Goal: Use online tool/utility: Utilize a website feature to perform a specific function

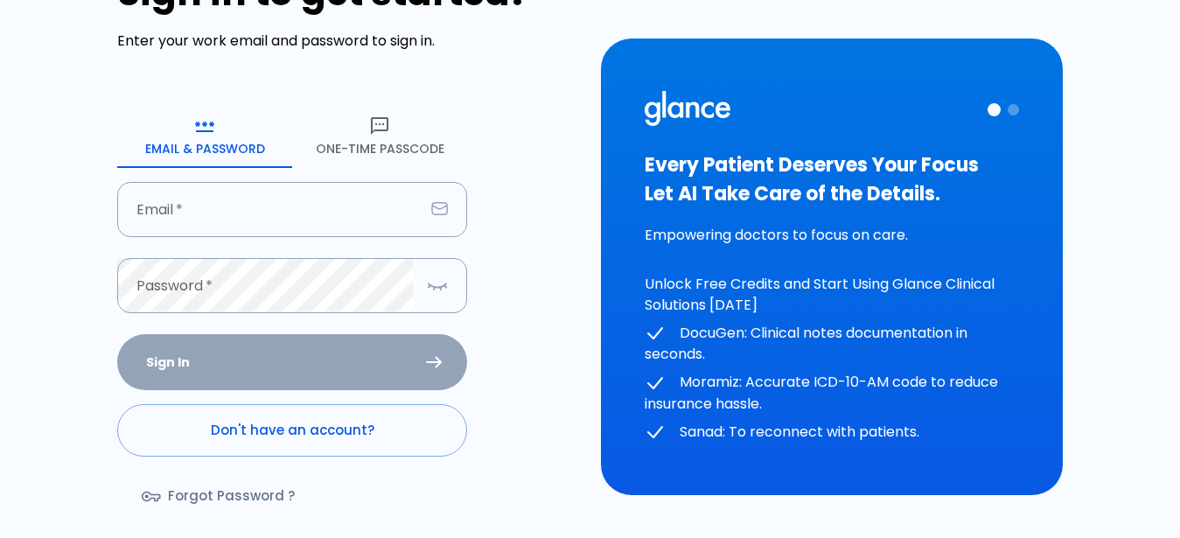
scroll to position [89, 0]
click at [292, 444] on link "Don't have an account?" at bounding box center [292, 430] width 350 height 52
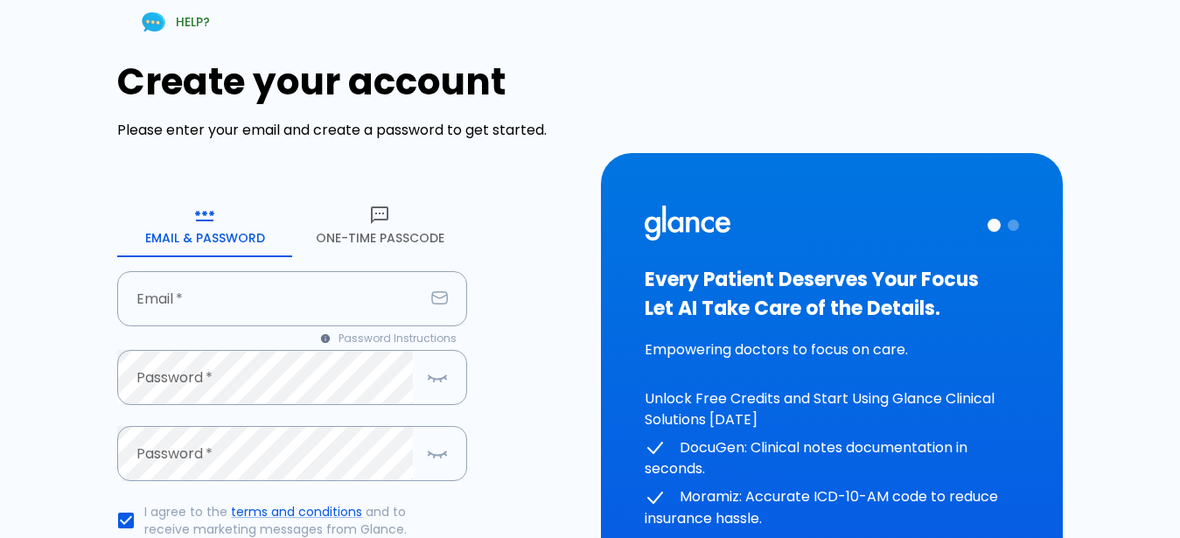
click at [343, 242] on button "One-Time Passcode" at bounding box center [379, 225] width 175 height 63
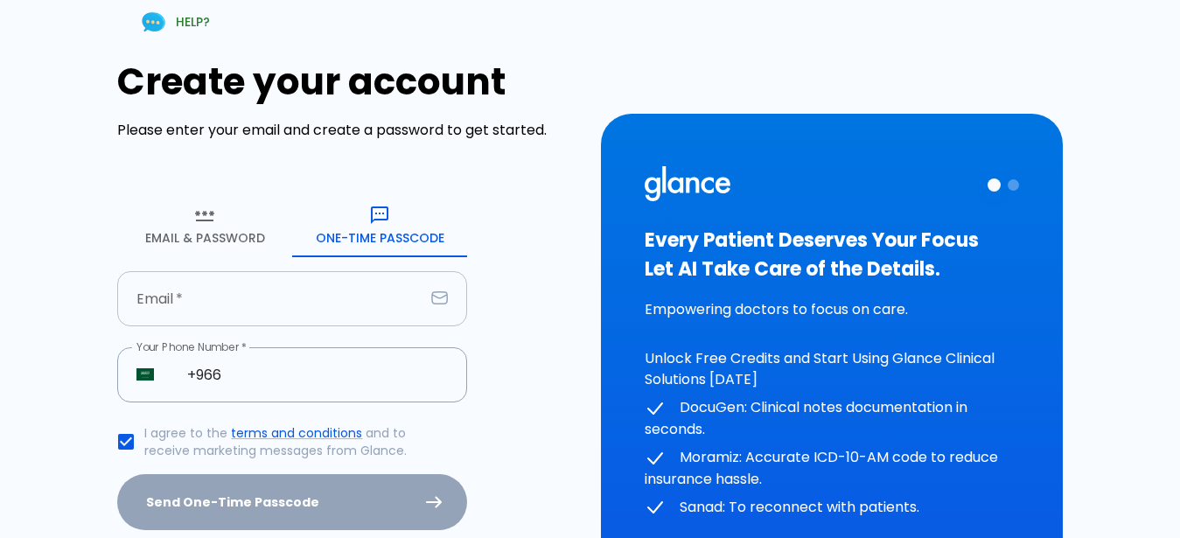
click at [255, 292] on input "text" at bounding box center [270, 298] width 307 height 55
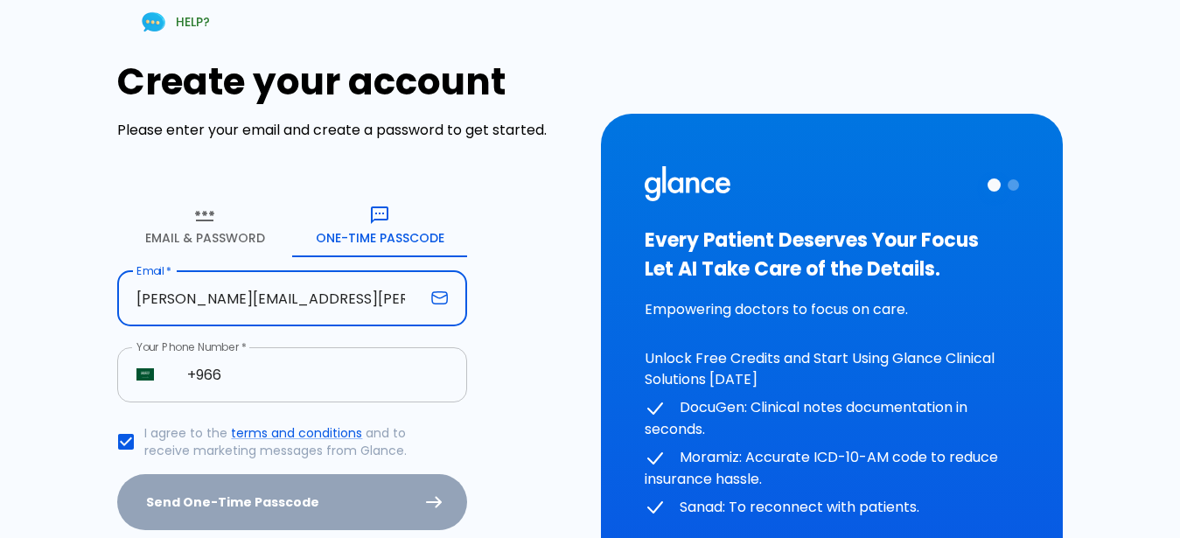
type input "[PERSON_NAME][EMAIL_ADDRESS][PERSON_NAME][DOMAIN_NAME]"
click at [353, 387] on input "+966" at bounding box center [317, 374] width 299 height 55
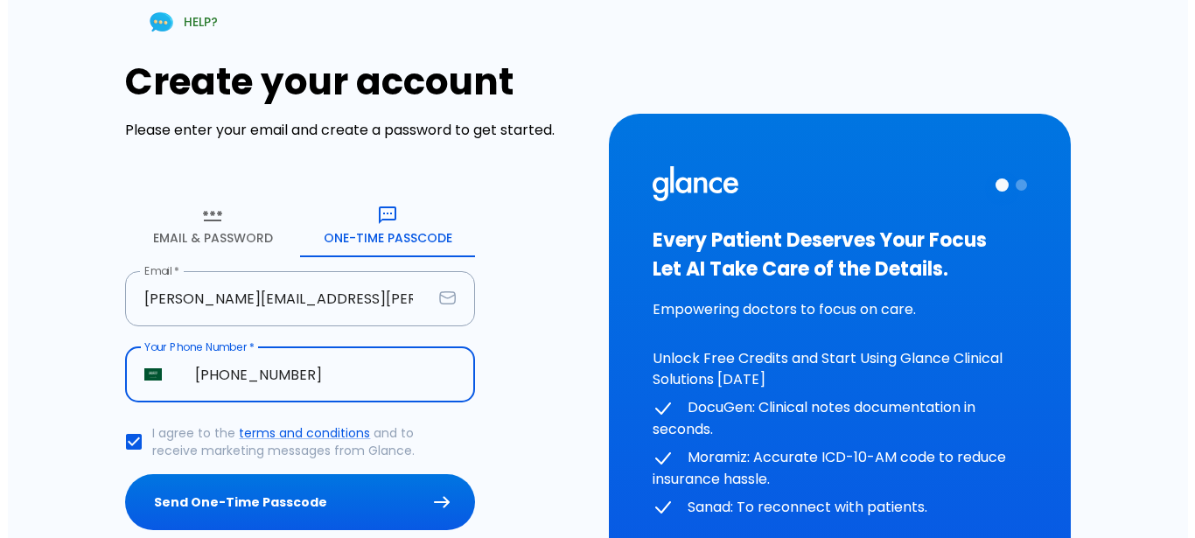
scroll to position [146, 0]
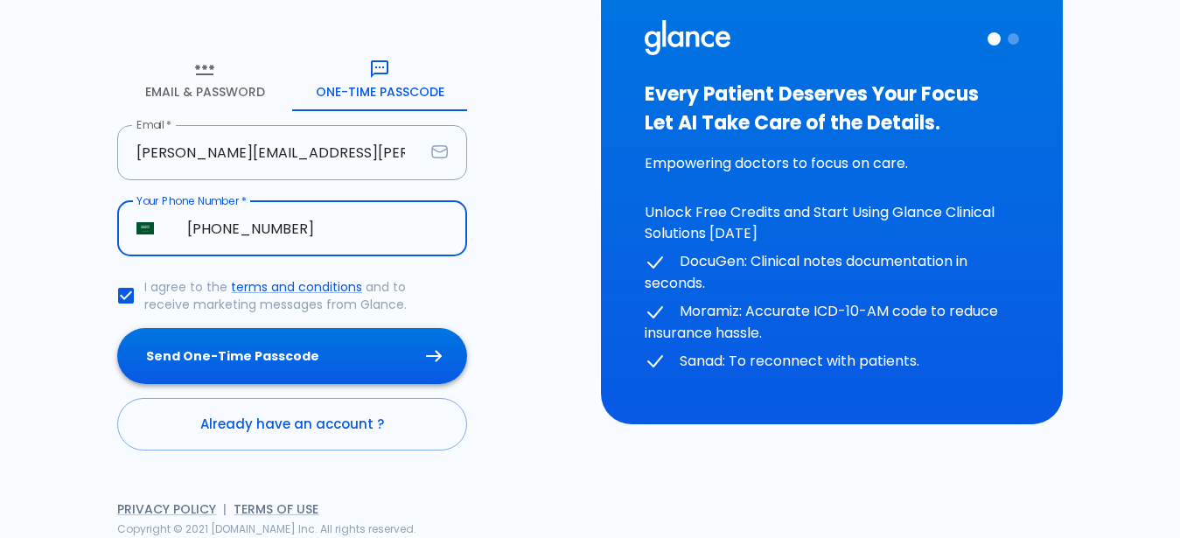
type input "[PHONE_NUMBER]"
click at [255, 365] on button "Send One-Time Passcode" at bounding box center [292, 356] width 350 height 57
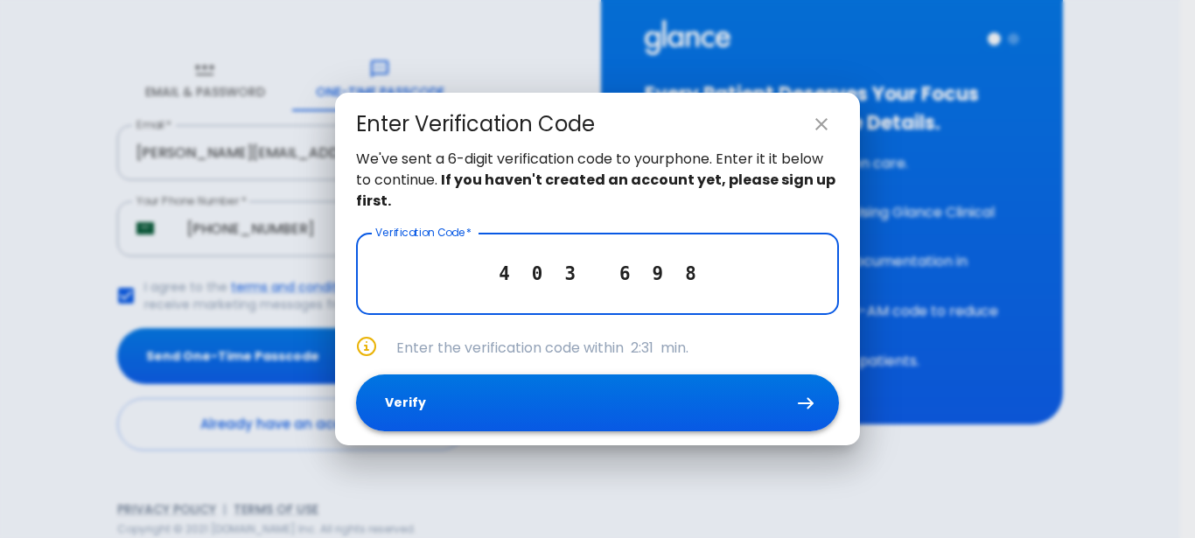
type input "4 0 3 6 9 8"
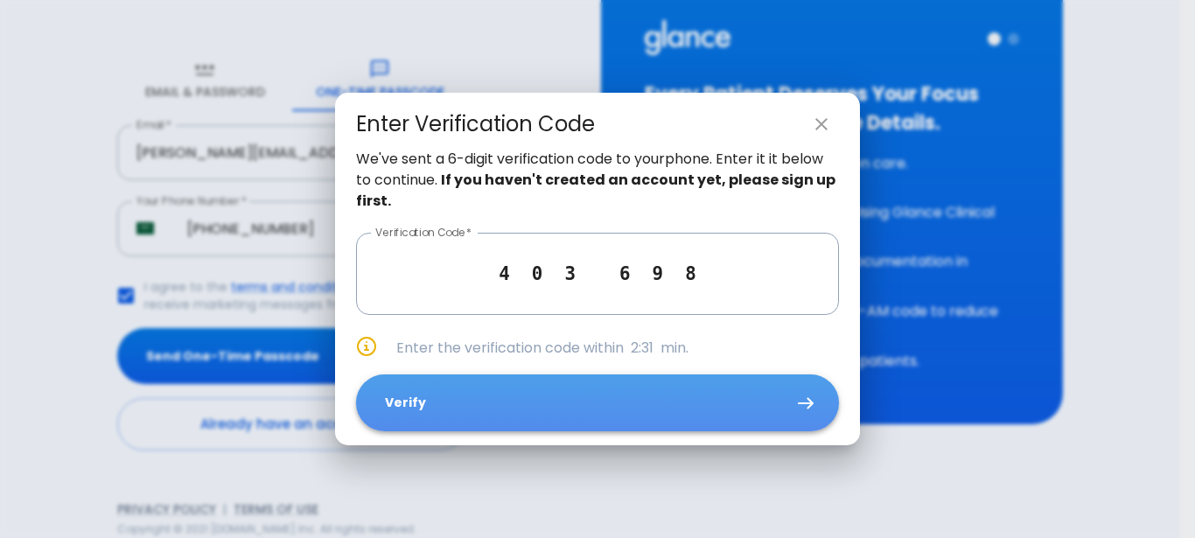
click at [606, 391] on button "Verify" at bounding box center [597, 402] width 483 height 57
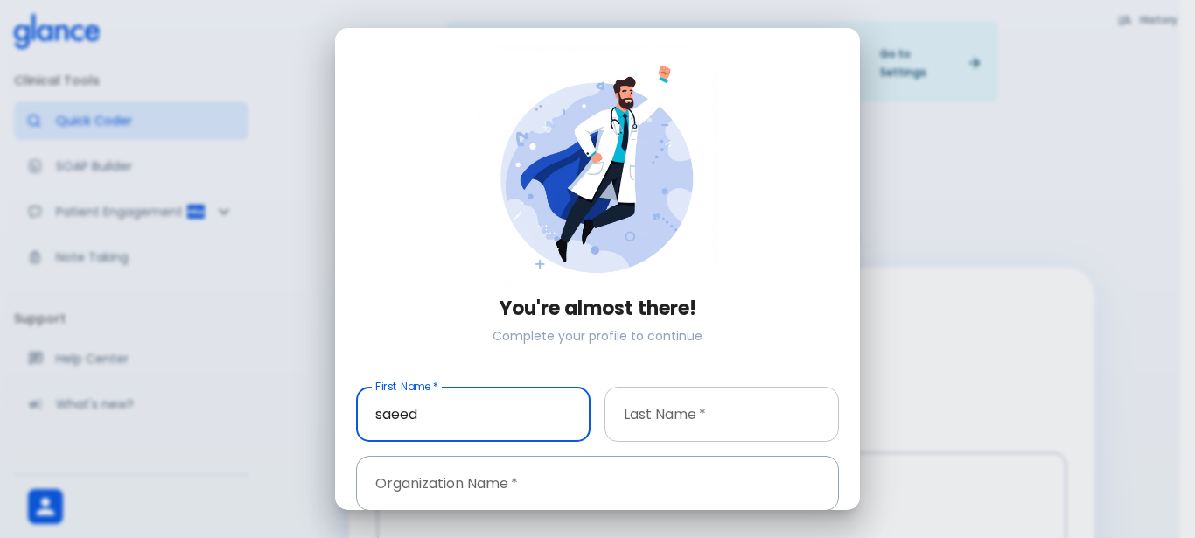
type input "saeed"
click at [691, 417] on input "text" at bounding box center [722, 414] width 234 height 55
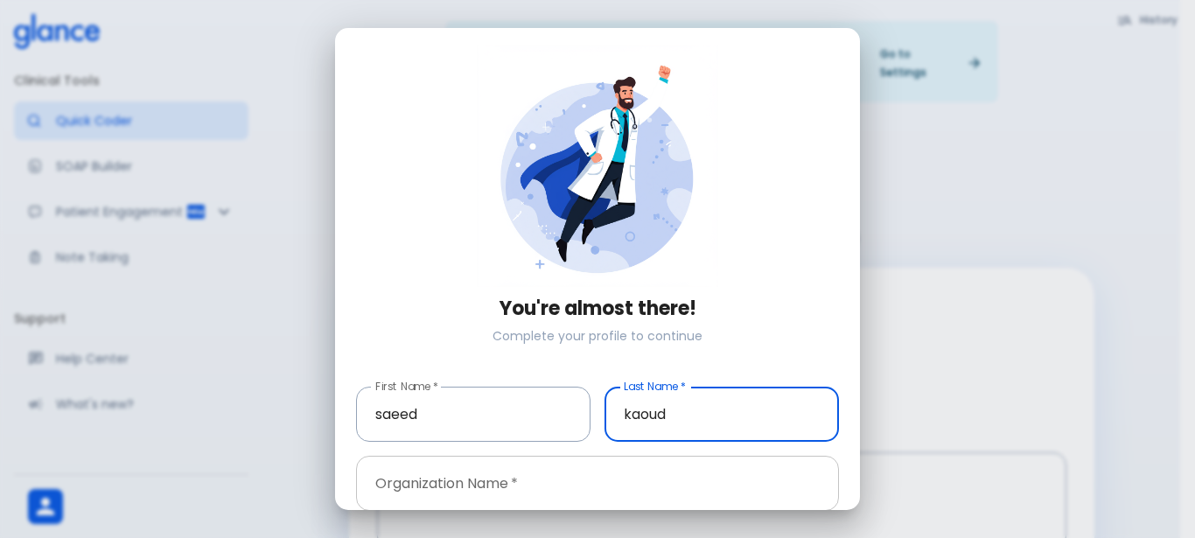
type input "kaoud"
click at [570, 479] on input "text" at bounding box center [597, 483] width 483 height 55
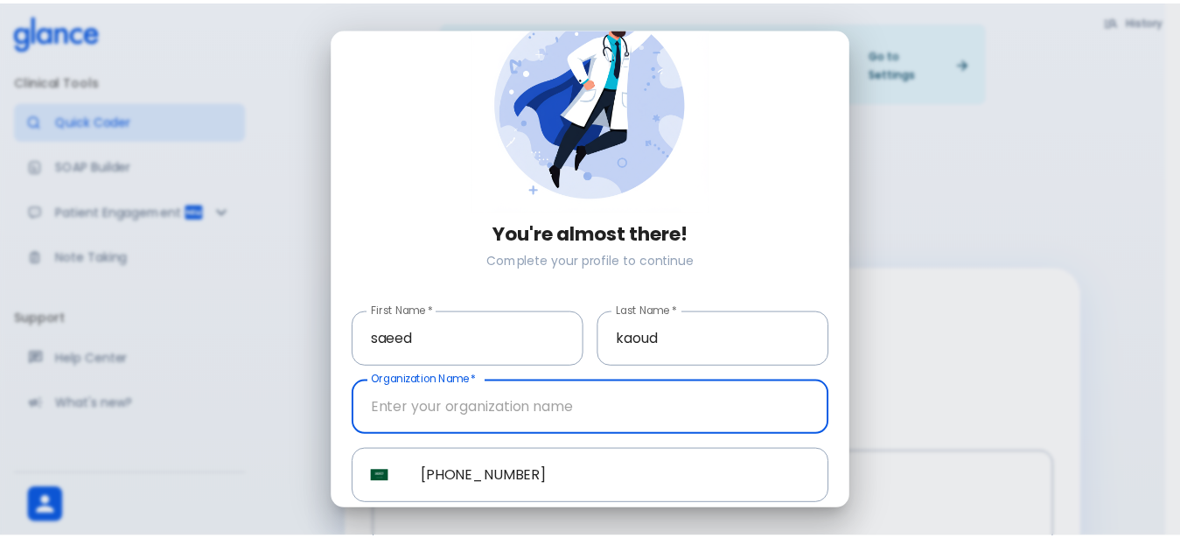
scroll to position [136, 0]
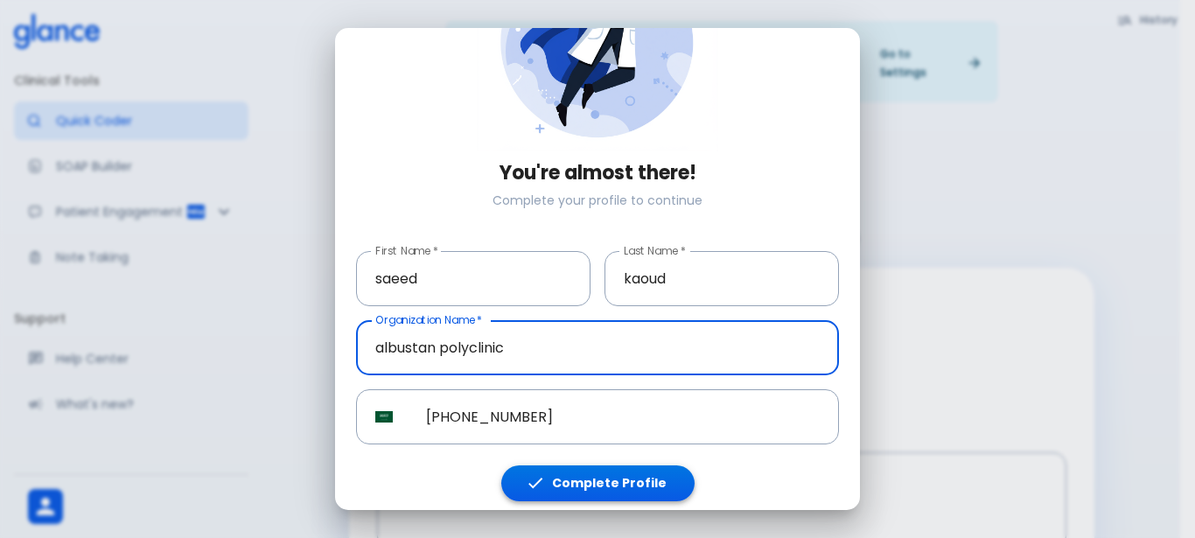
type input "albustan polyclinic"
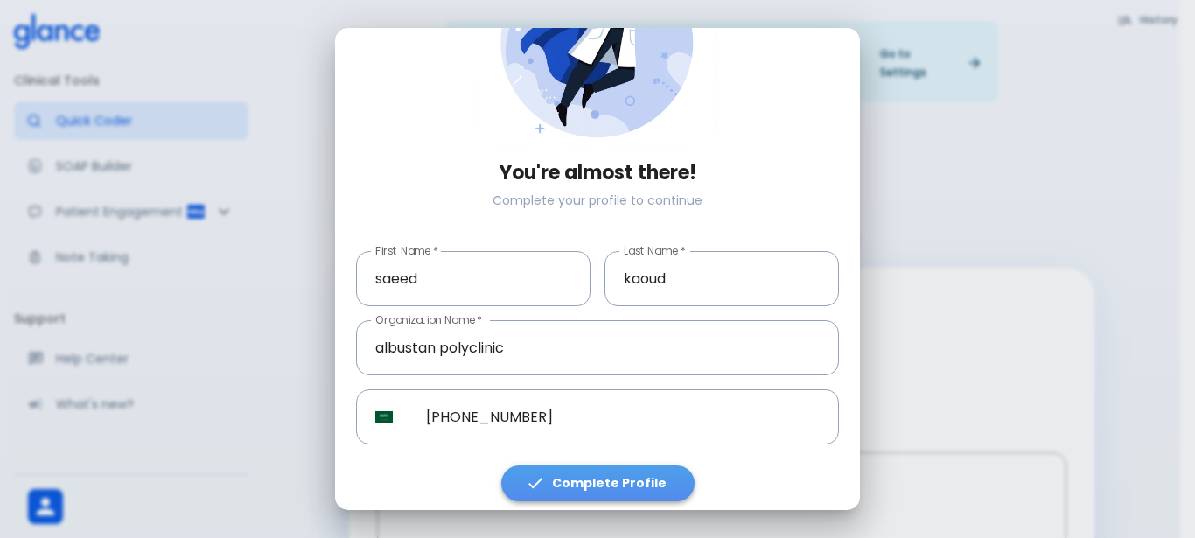
click at [600, 484] on button "Complete Profile" at bounding box center [597, 483] width 193 height 36
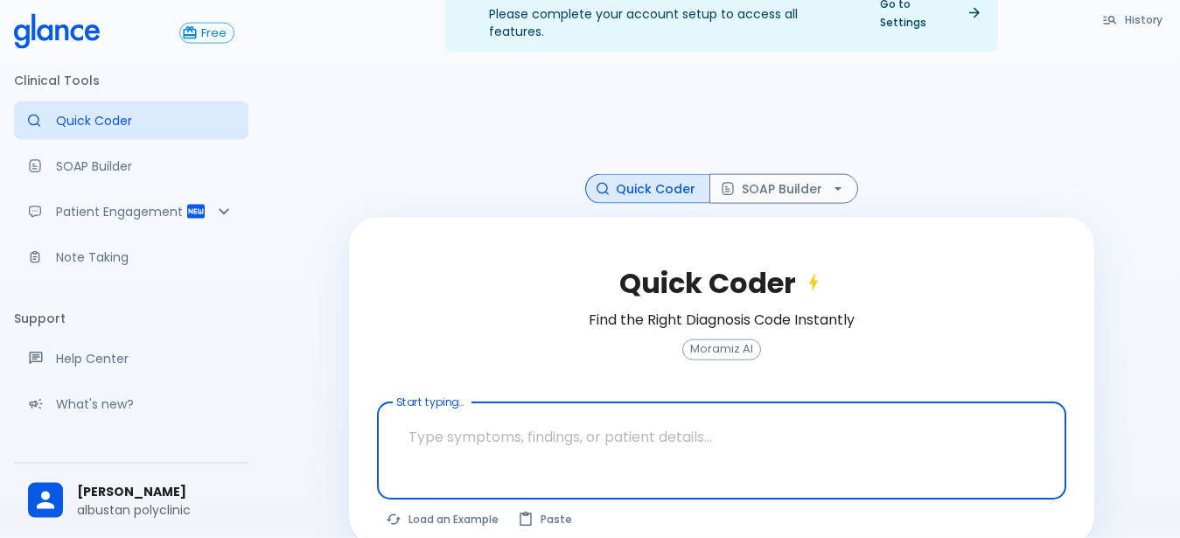
scroll to position [61, 0]
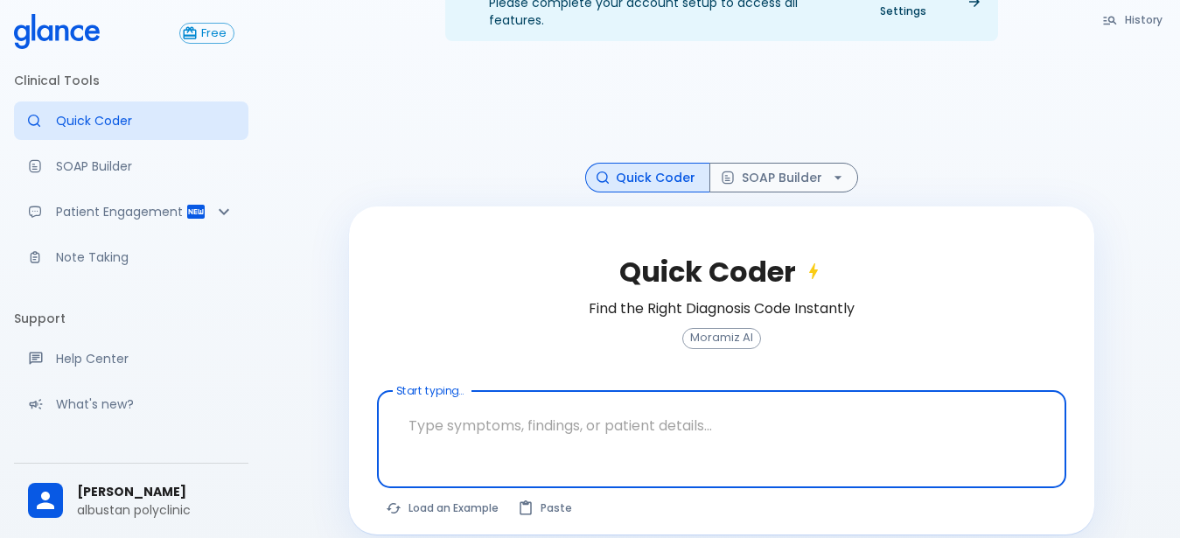
click at [464, 402] on textarea at bounding box center [721, 425] width 665 height 55
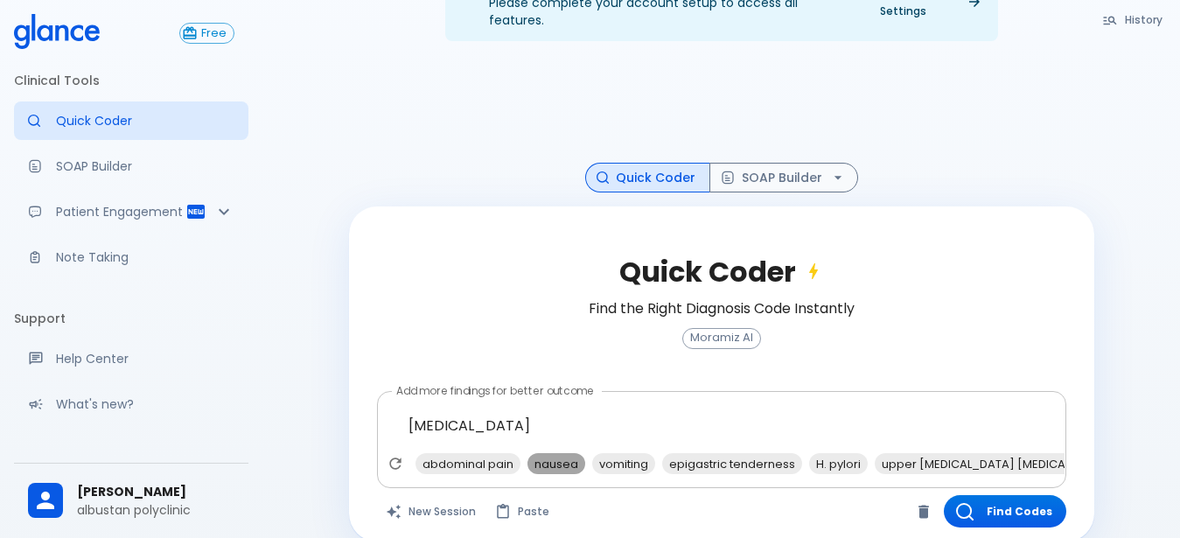
click at [545, 454] on span "nausea" at bounding box center [557, 464] width 58 height 20
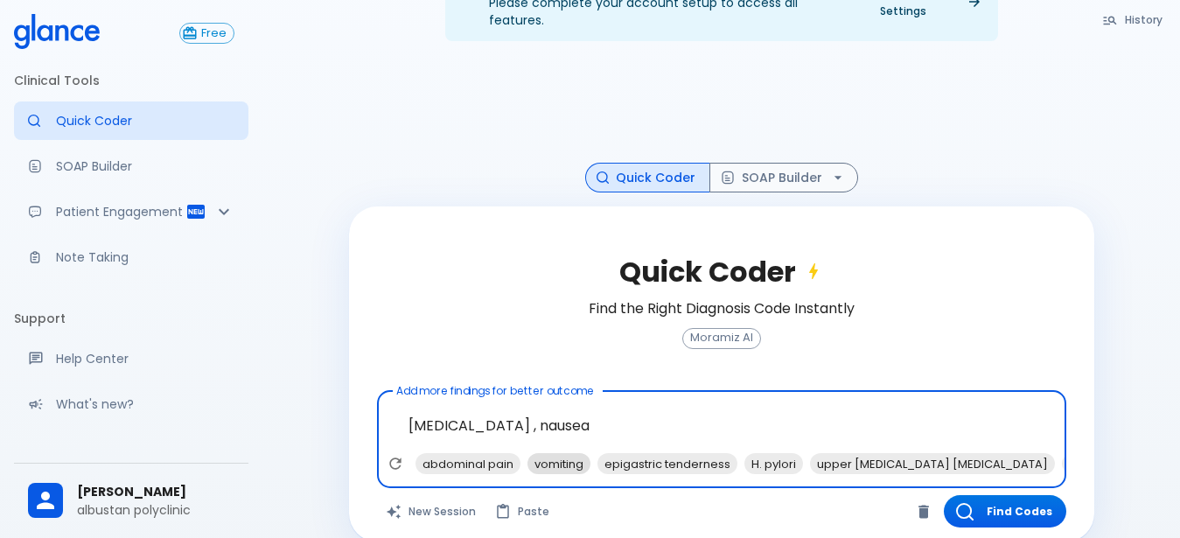
click at [543, 454] on span "vomiting" at bounding box center [559, 464] width 63 height 20
click at [509, 454] on span "abdominal pain" at bounding box center [468, 464] width 105 height 20
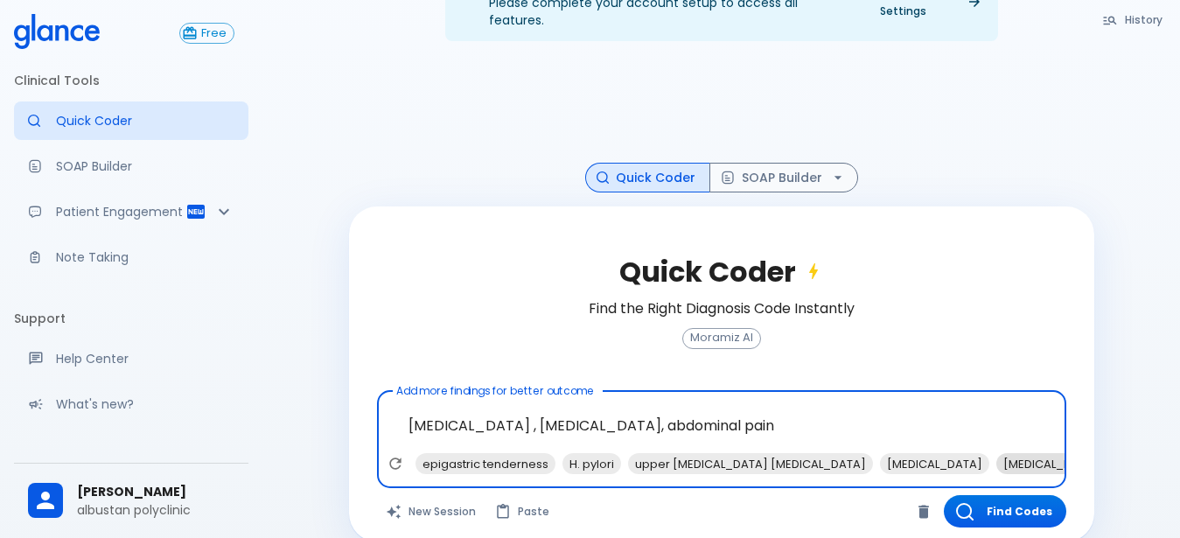
click at [997, 454] on span "[MEDICAL_DATA]" at bounding box center [1051, 464] width 109 height 20
type textarea "[MEDICAL_DATA] , [MEDICAL_DATA], abdominal pain, [MEDICAL_DATA]"
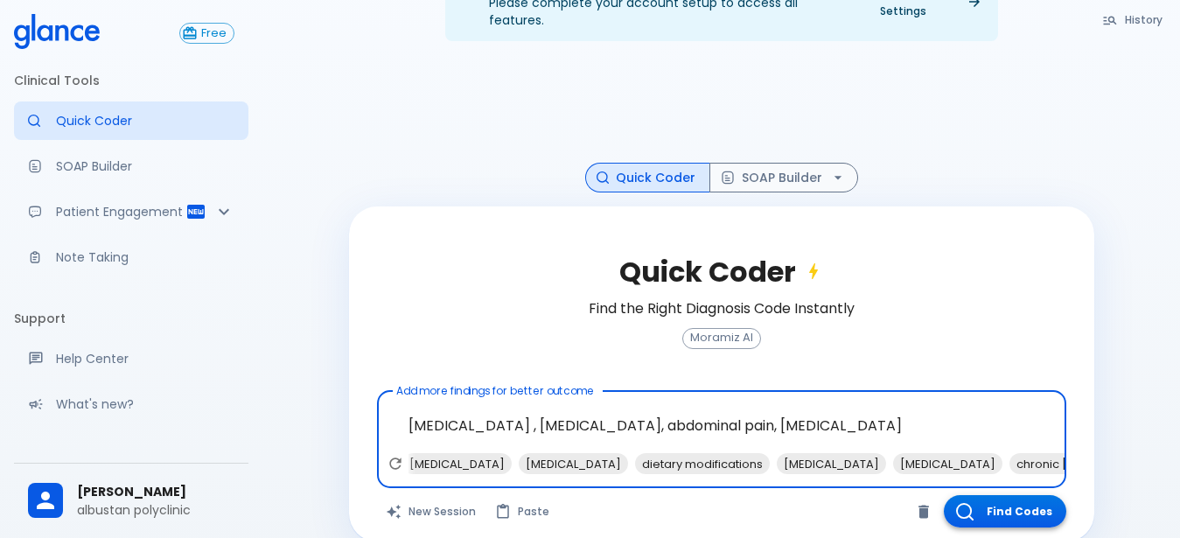
click at [984, 495] on button "Find Codes" at bounding box center [1005, 511] width 122 height 32
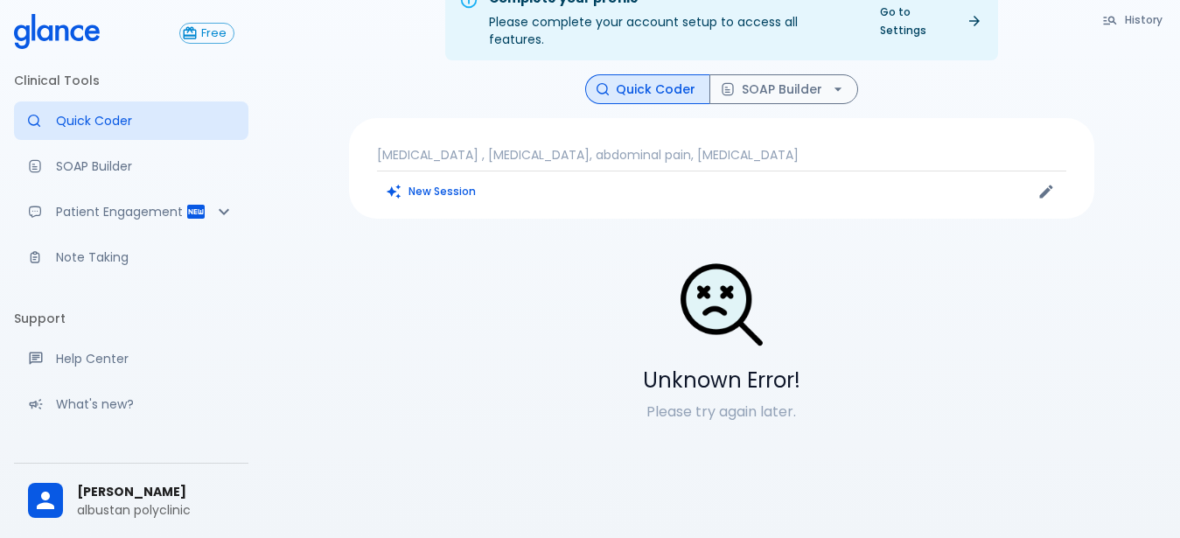
scroll to position [42, 0]
click at [851, 125] on div "[MEDICAL_DATA] , [MEDICAL_DATA], abdominal pain, [MEDICAL_DATA] New Session" at bounding box center [721, 168] width 745 height 101
click at [831, 146] on p "[MEDICAL_DATA] , [MEDICAL_DATA], abdominal pain, [MEDICAL_DATA]" at bounding box center [721, 154] width 689 height 17
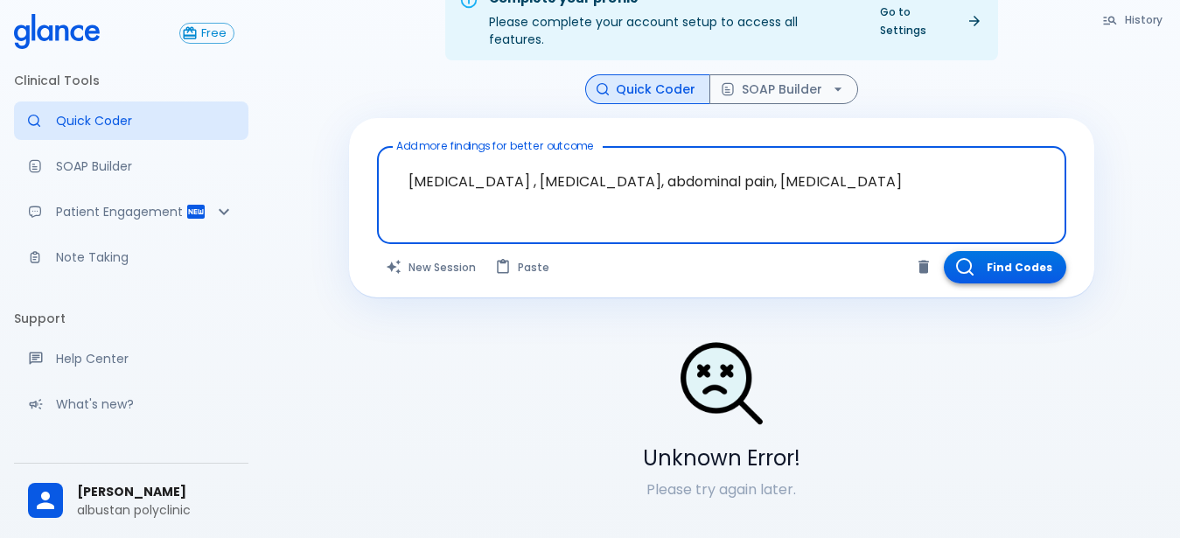
click at [1004, 259] on button "Find Codes" at bounding box center [1005, 267] width 122 height 32
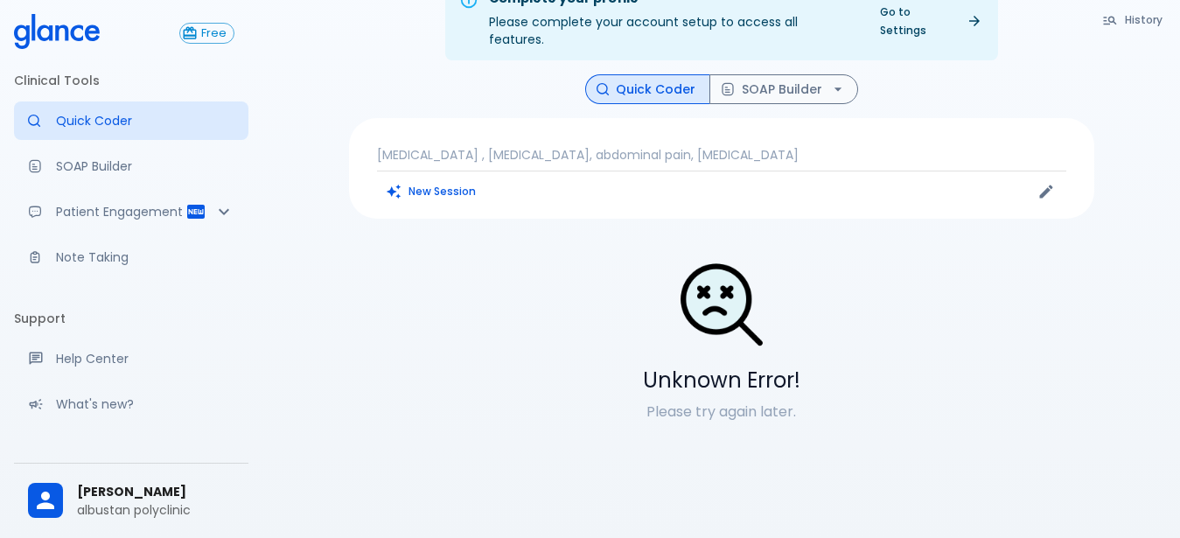
click at [871, 146] on p "[MEDICAL_DATA] , [MEDICAL_DATA], abdominal pain, [MEDICAL_DATA]" at bounding box center [721, 154] width 689 height 17
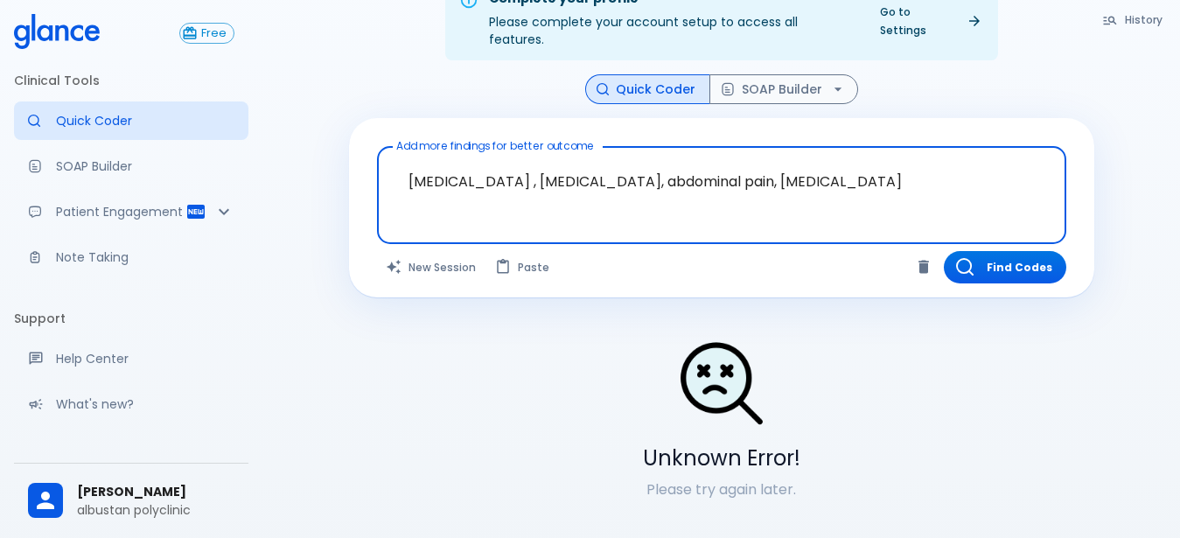
drag, startPoint x: 954, startPoint y: 168, endPoint x: 948, endPoint y: 180, distance: 13.3
click at [954, 169] on textarea "[MEDICAL_DATA] , [MEDICAL_DATA], abdominal pain, [MEDICAL_DATA]" at bounding box center [721, 181] width 665 height 55
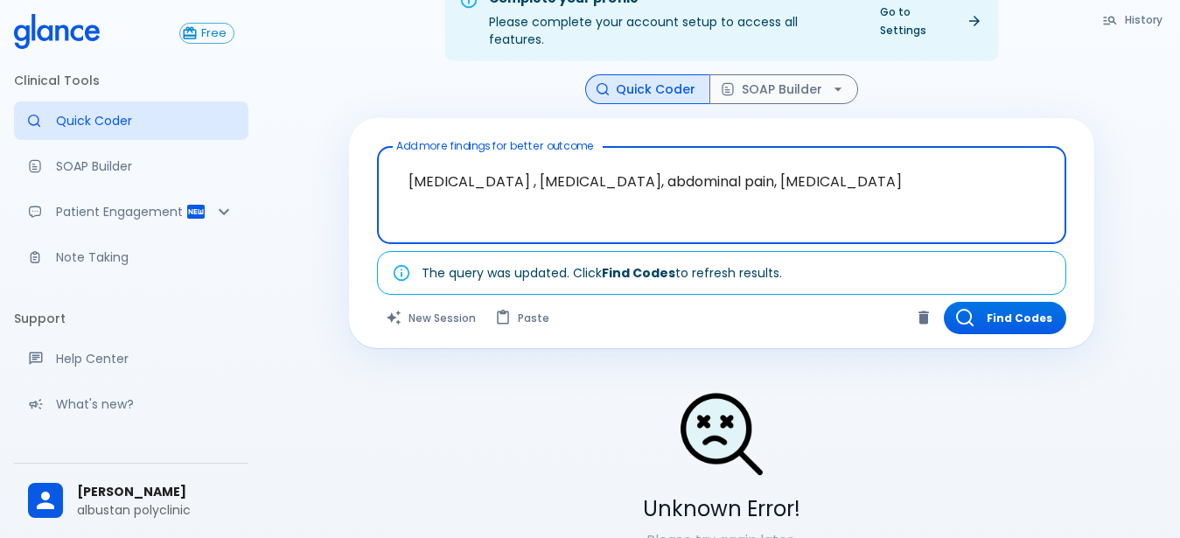
type textarea "[MEDICAL_DATA] , [MEDICAL_DATA], abdominal pain, [MEDICAL_DATA]"
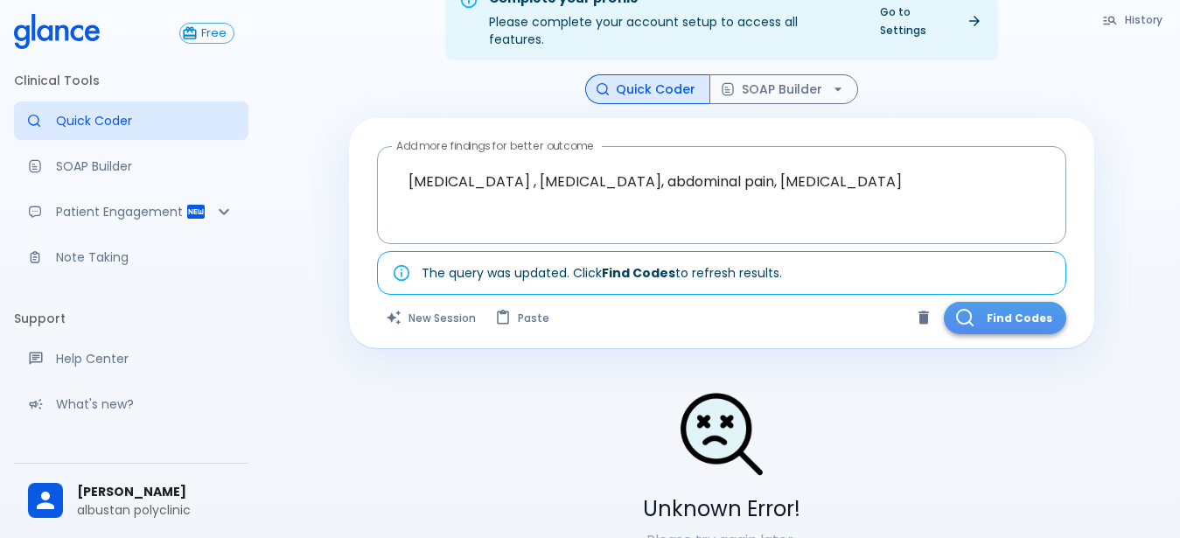
click at [960, 309] on icon "button" at bounding box center [964, 317] width 17 height 17
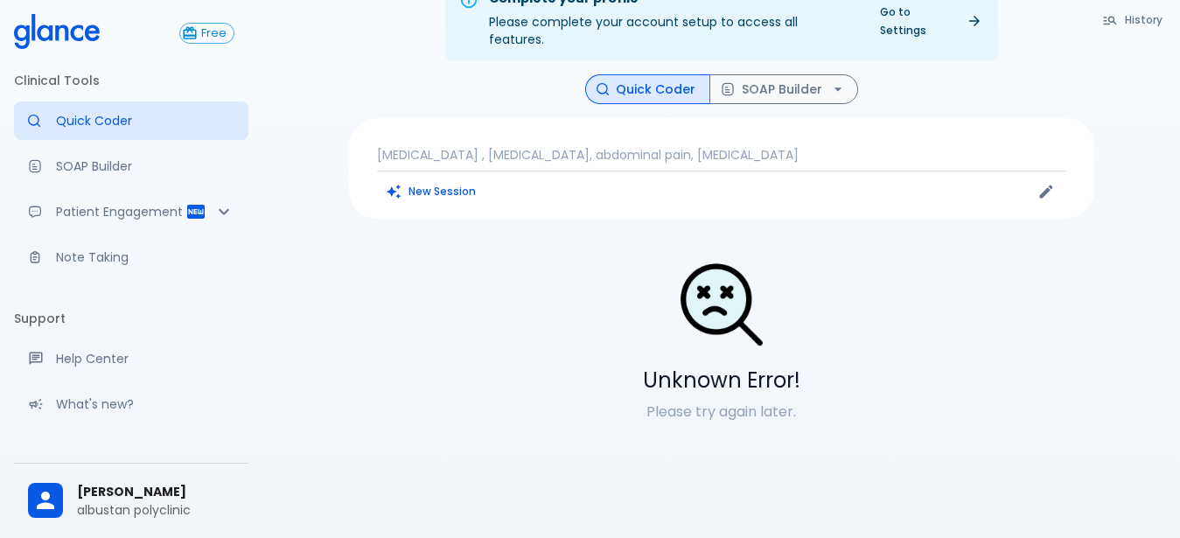
click at [835, 149] on div "[MEDICAL_DATA] , [MEDICAL_DATA], abdominal pain, [MEDICAL_DATA] New Session" at bounding box center [721, 168] width 745 height 101
click at [828, 146] on p "[MEDICAL_DATA] , [MEDICAL_DATA], abdominal pain, [MEDICAL_DATA]" at bounding box center [721, 154] width 689 height 17
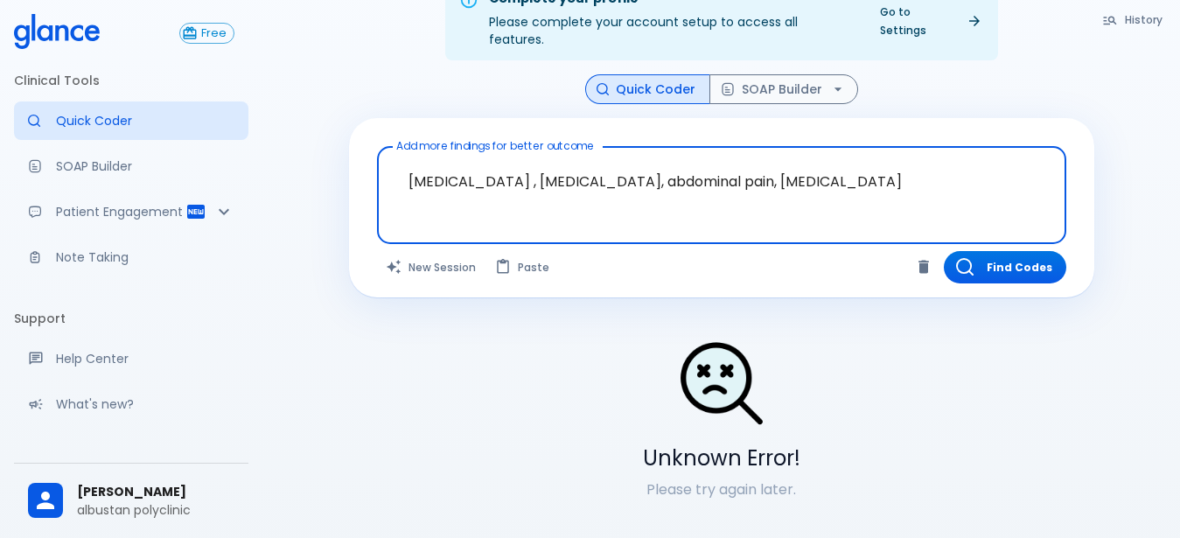
click at [810, 187] on textarea "[MEDICAL_DATA] , [MEDICAL_DATA], abdominal pain, [MEDICAL_DATA]" at bounding box center [721, 181] width 665 height 55
click at [892, 157] on textarea "[MEDICAL_DATA] , [MEDICAL_DATA], abdominal pain, [MEDICAL_DATA]" at bounding box center [721, 181] width 665 height 55
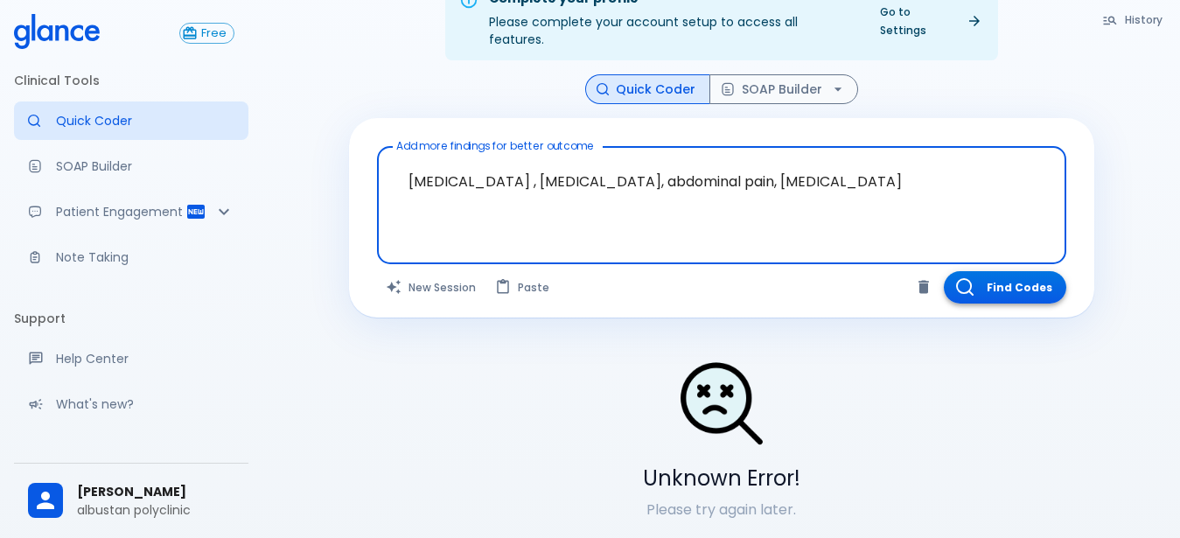
type textarea "[MEDICAL_DATA] , [MEDICAL_DATA], abdominal pain, [MEDICAL_DATA]"
click at [985, 271] on button "Find Codes" at bounding box center [1005, 287] width 122 height 32
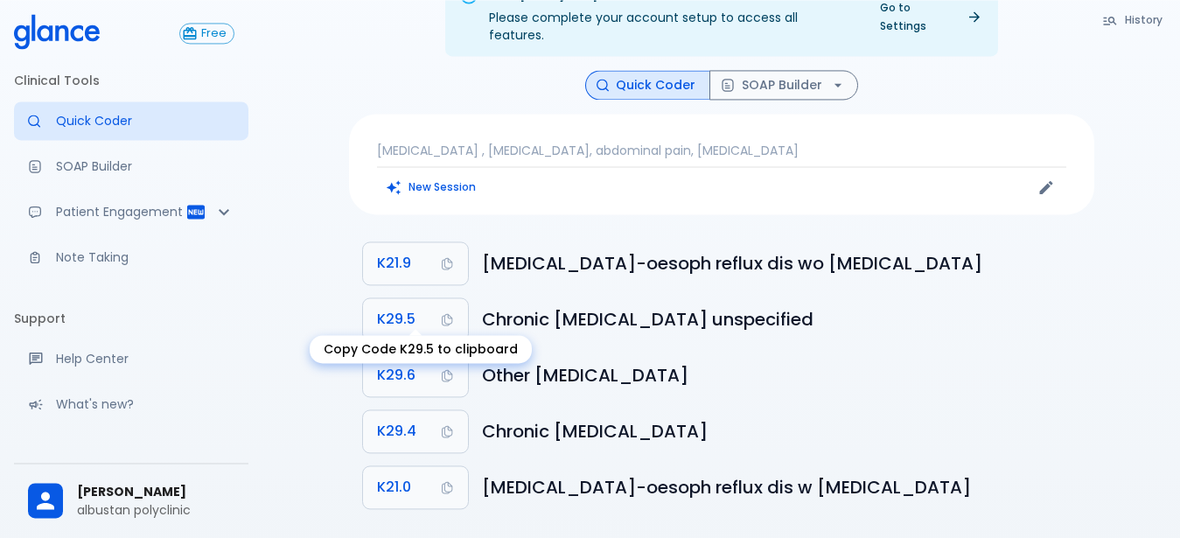
scroll to position [48, 0]
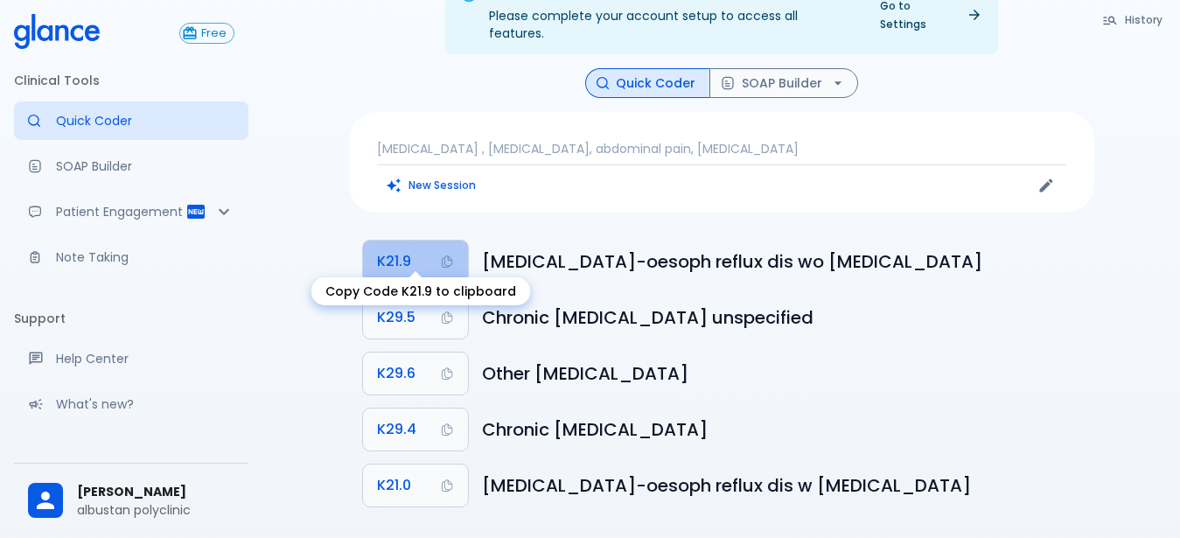
click at [409, 241] on button "K21.9" at bounding box center [415, 262] width 105 height 42
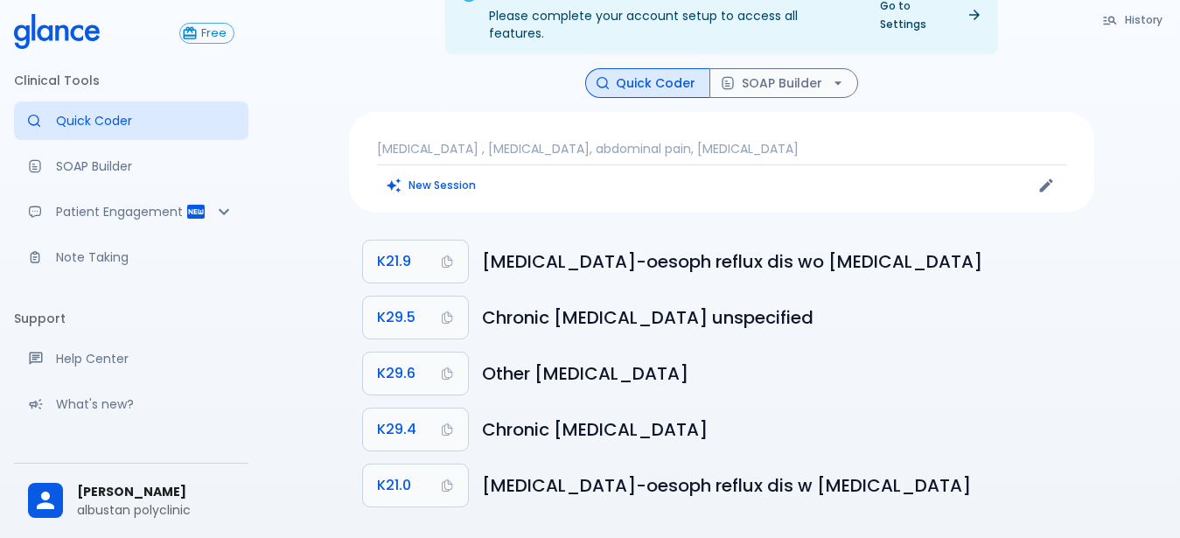
click at [822, 140] on p "[MEDICAL_DATA] , [MEDICAL_DATA], abdominal pain, [MEDICAL_DATA]" at bounding box center [721, 148] width 689 height 17
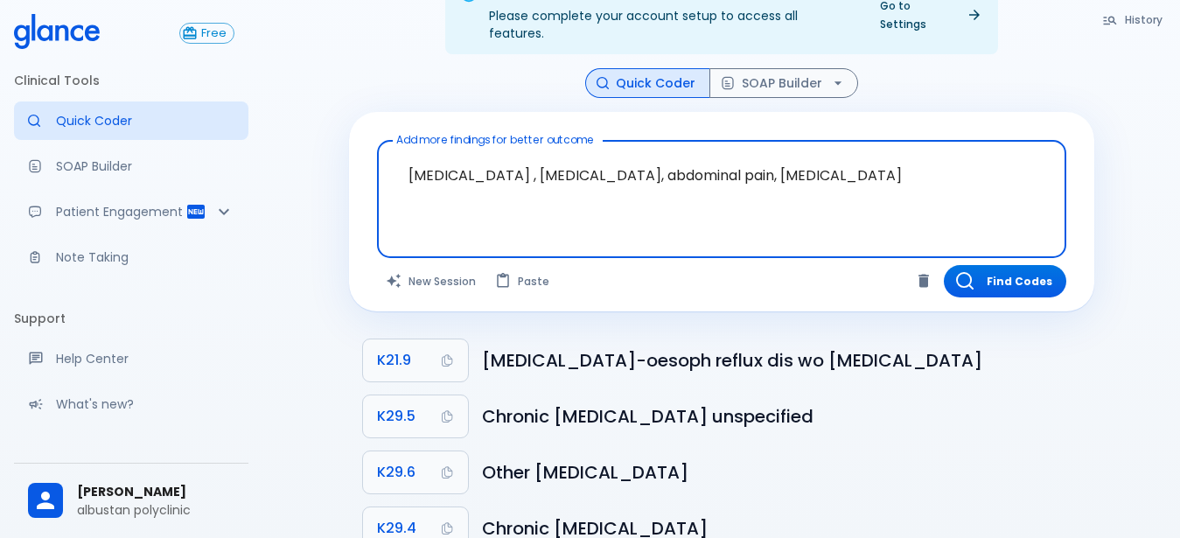
type textarea "[MEDICAL_DATA] , [MEDICAL_DATA], abdominal pain, [MEDICAL_DATA]"
drag, startPoint x: 941, startPoint y: 150, endPoint x: 358, endPoint y: 136, distance: 583.8
click at [389, 148] on textarea "[MEDICAL_DATA] , [MEDICAL_DATA], abdominal pain, [MEDICAL_DATA]" at bounding box center [721, 185] width 665 height 75
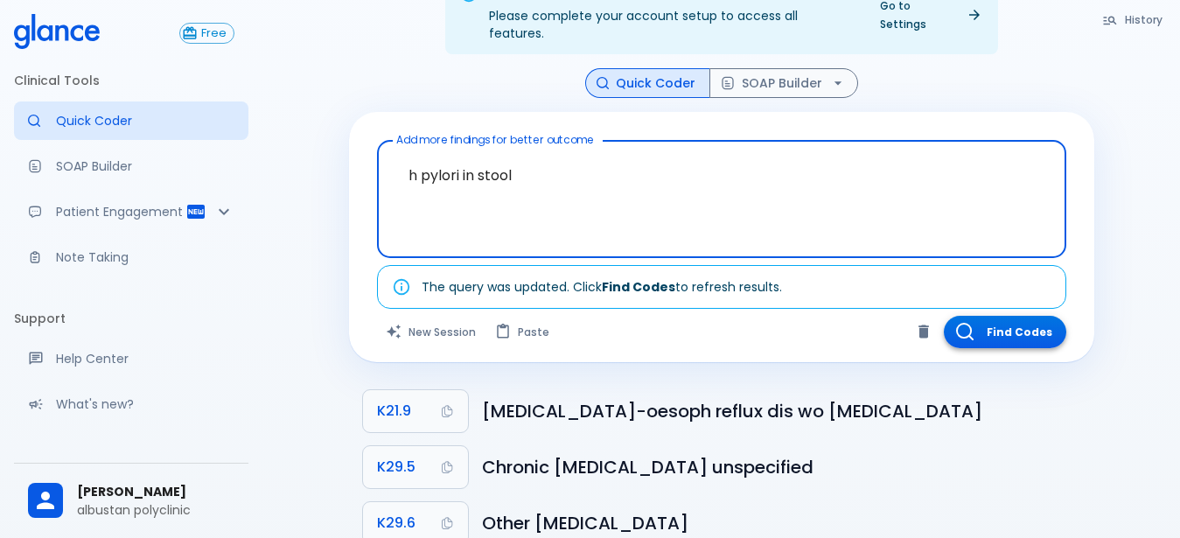
type textarea "h pylori in stool"
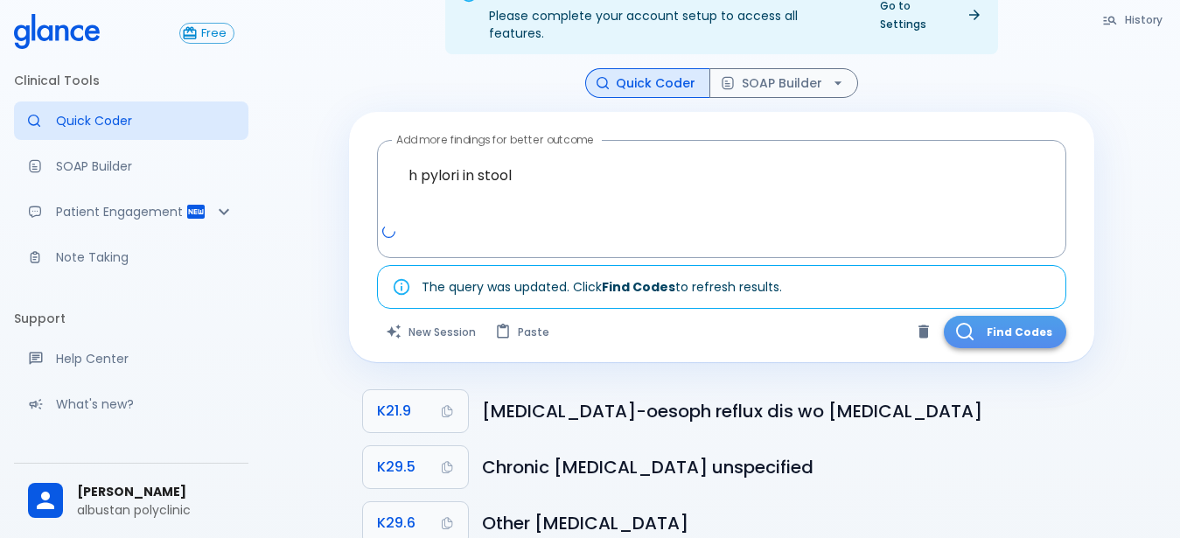
click at [982, 316] on button "Find Codes" at bounding box center [1005, 332] width 122 height 32
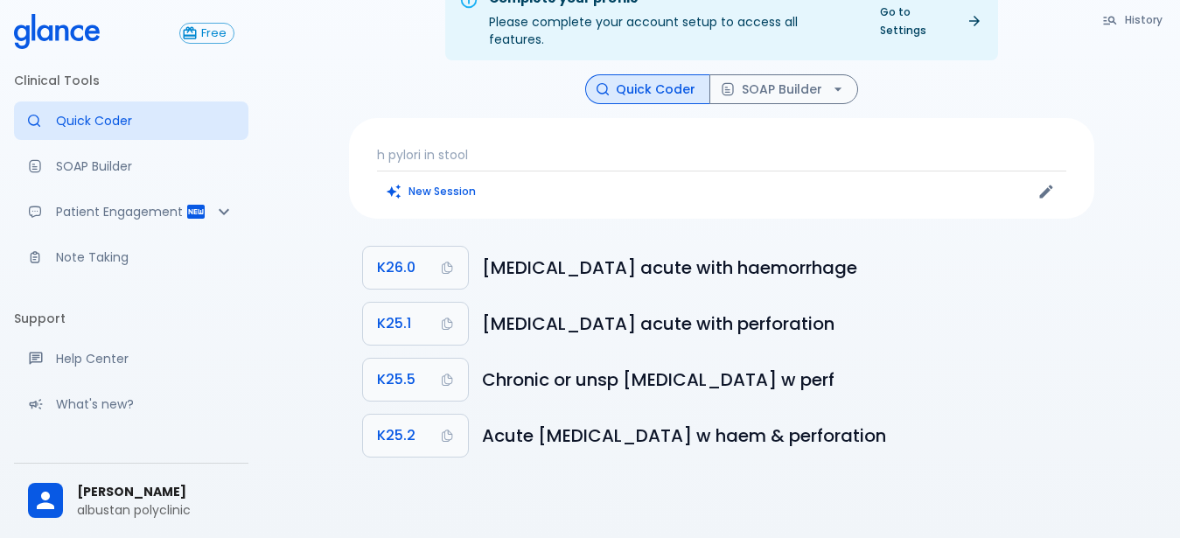
scroll to position [42, 0]
click at [502, 128] on div "h pylori in stool New Session" at bounding box center [721, 168] width 745 height 101
click at [496, 146] on p "h pylori in stool" at bounding box center [721, 154] width 689 height 17
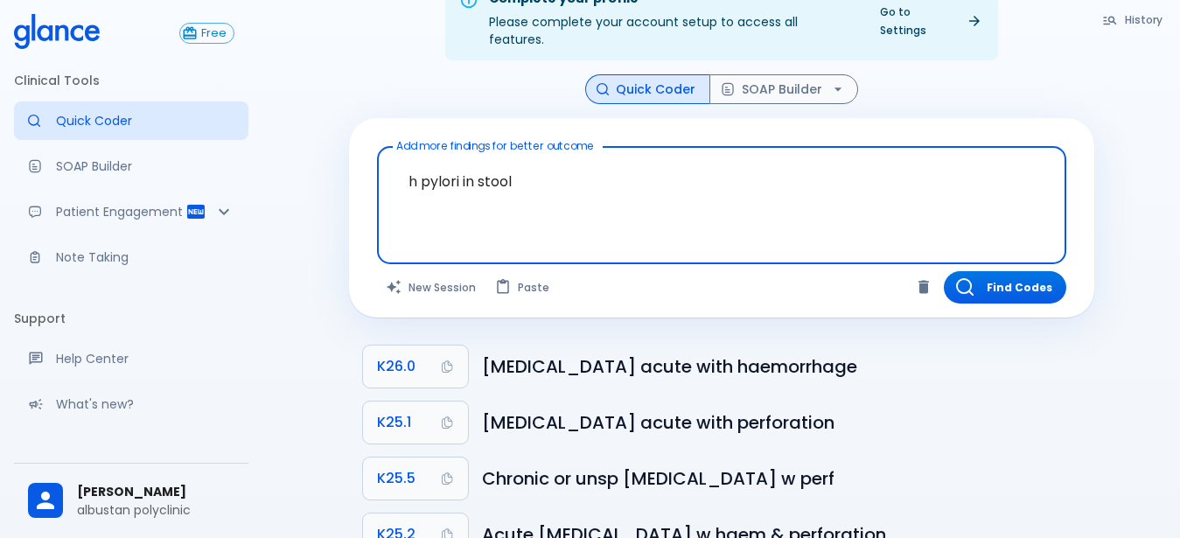
click at [690, 196] on textarea "h pylori in stool" at bounding box center [721, 191] width 665 height 75
drag, startPoint x: 640, startPoint y: 172, endPoint x: 177, endPoint y: 74, distance: 473.1
click at [389, 154] on textarea "h pylori in stool" at bounding box center [721, 191] width 665 height 75
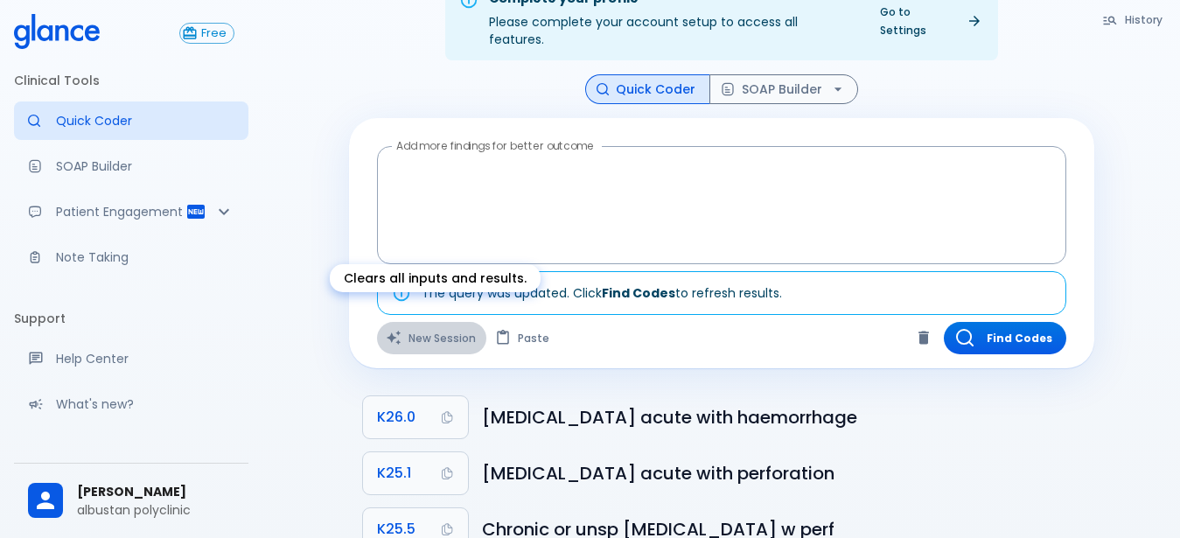
click at [458, 324] on button "New Session" at bounding box center [431, 338] width 109 height 32
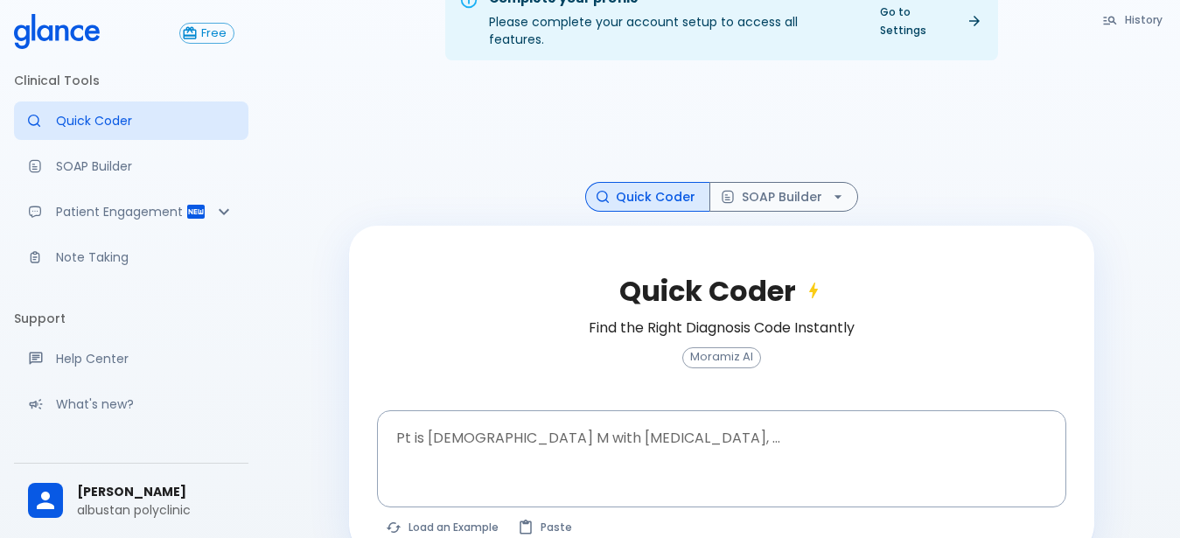
scroll to position [61, 0]
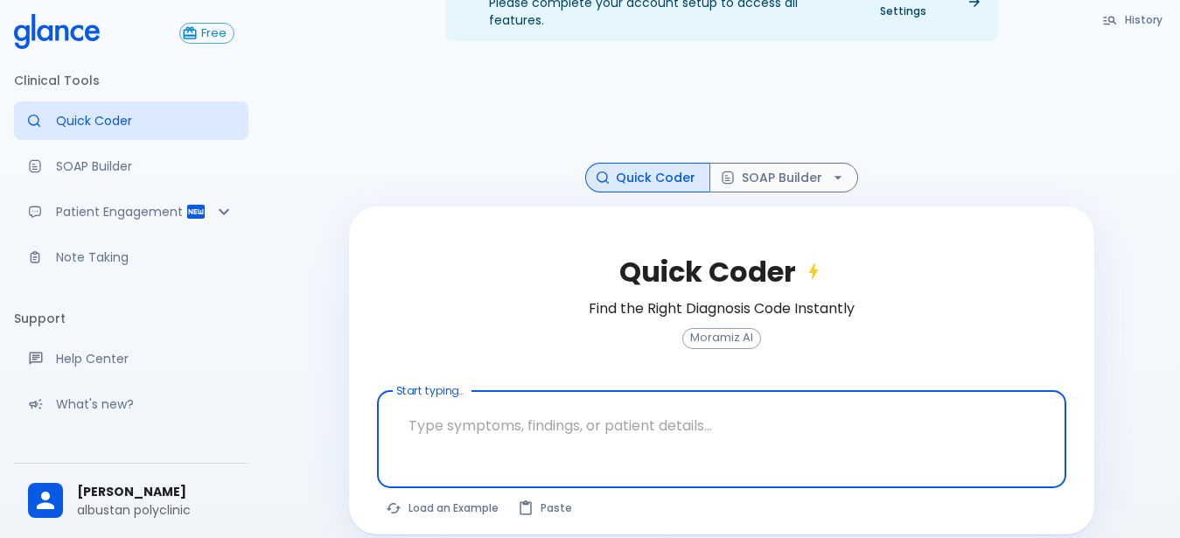
click at [478, 409] on textarea at bounding box center [721, 425] width 665 height 55
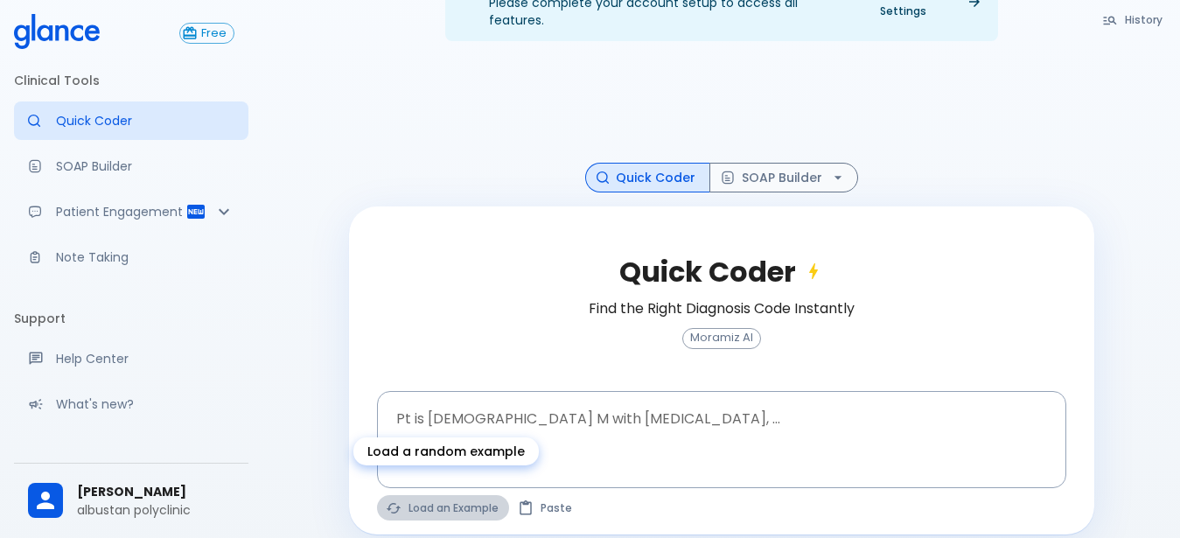
click at [442, 495] on button "Load an Example" at bounding box center [443, 507] width 132 height 25
type textarea "62M, HTN, acute tearing [MEDICAL_DATA] to back, BP 170/95, asymmetric pulses, C…"
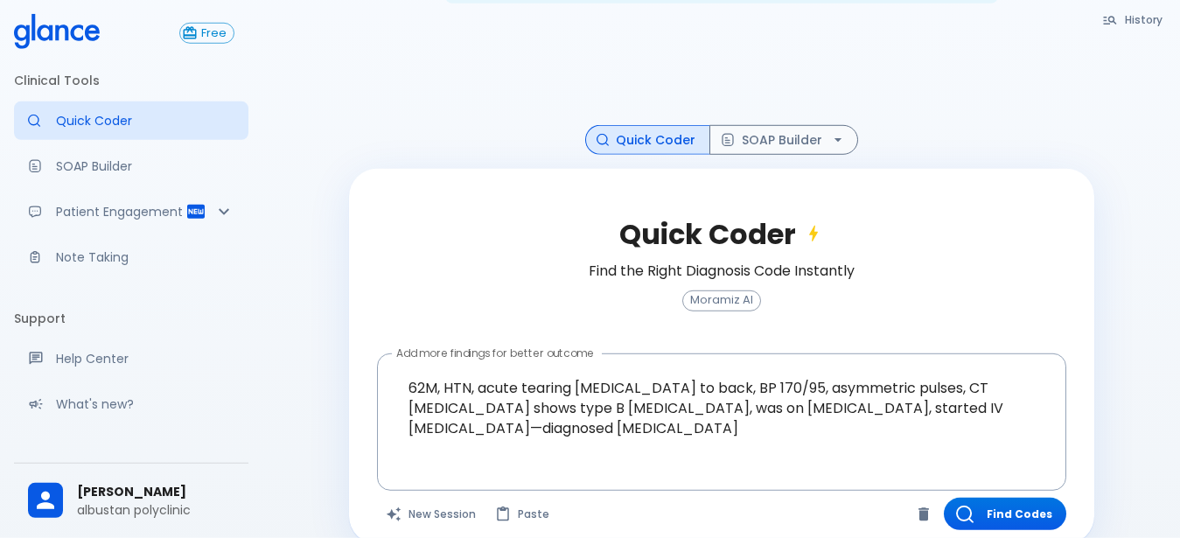
scroll to position [108, 0]
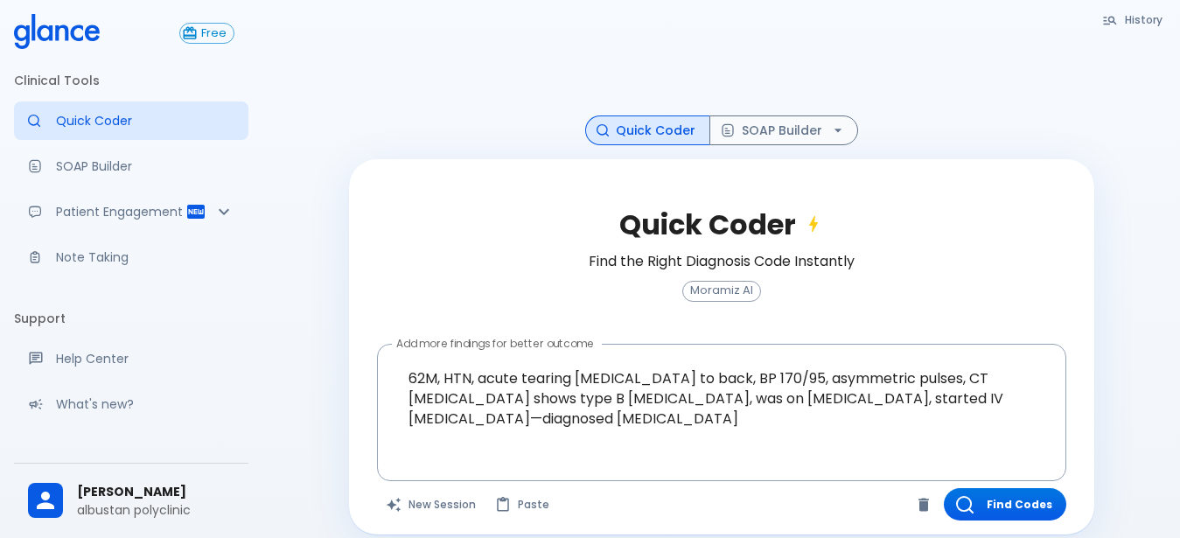
click at [1017, 506] on div "Quick Coder Find the Right Diagnosis Code Instantly Moramiz AI Add more finding…" at bounding box center [721, 346] width 745 height 375
click at [1004, 490] on button "Find Codes" at bounding box center [1005, 504] width 122 height 32
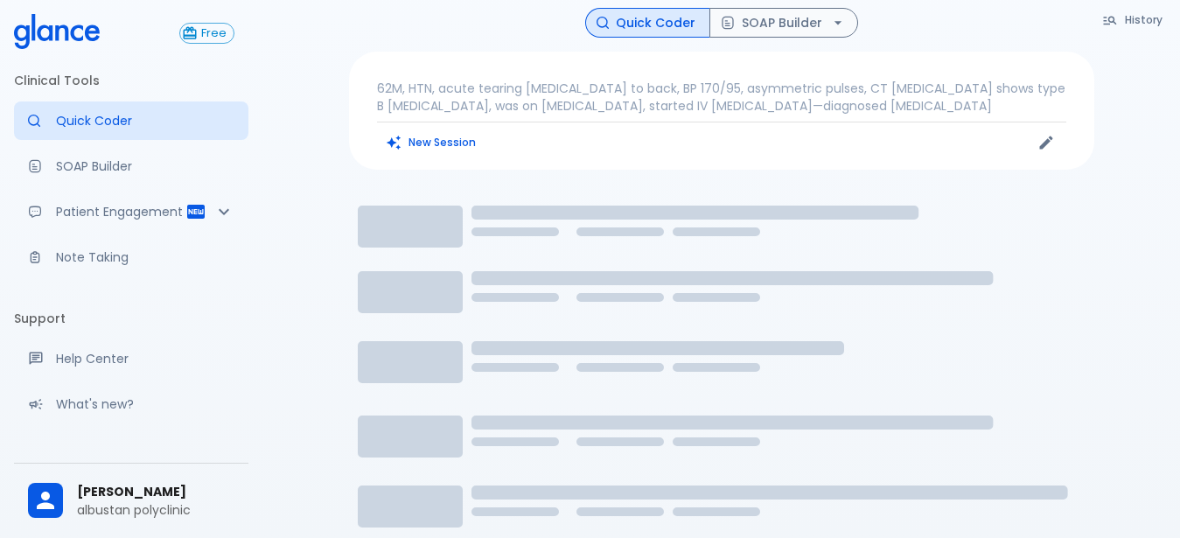
scroll to position [1, 0]
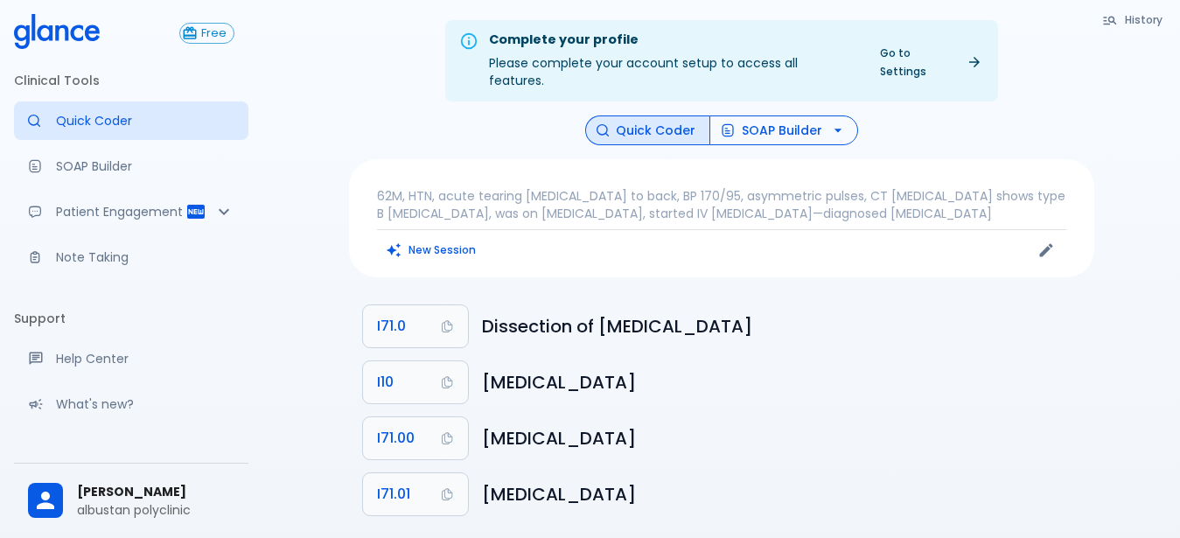
click at [756, 120] on button "SOAP Builder" at bounding box center [784, 130] width 149 height 31
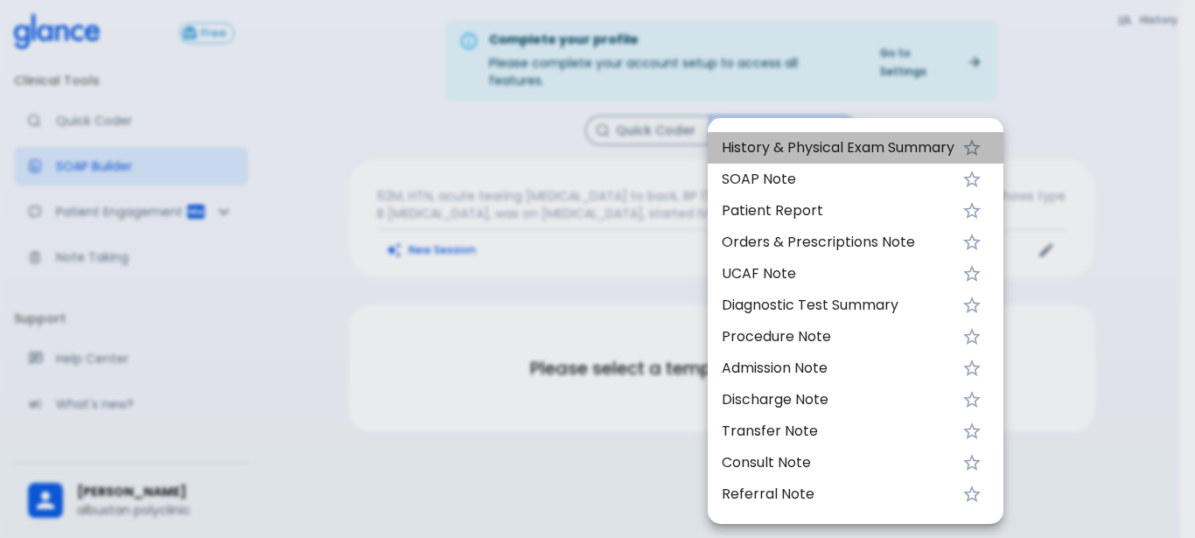
click at [749, 143] on span "History & Physical Exam Summary" at bounding box center [838, 147] width 233 height 21
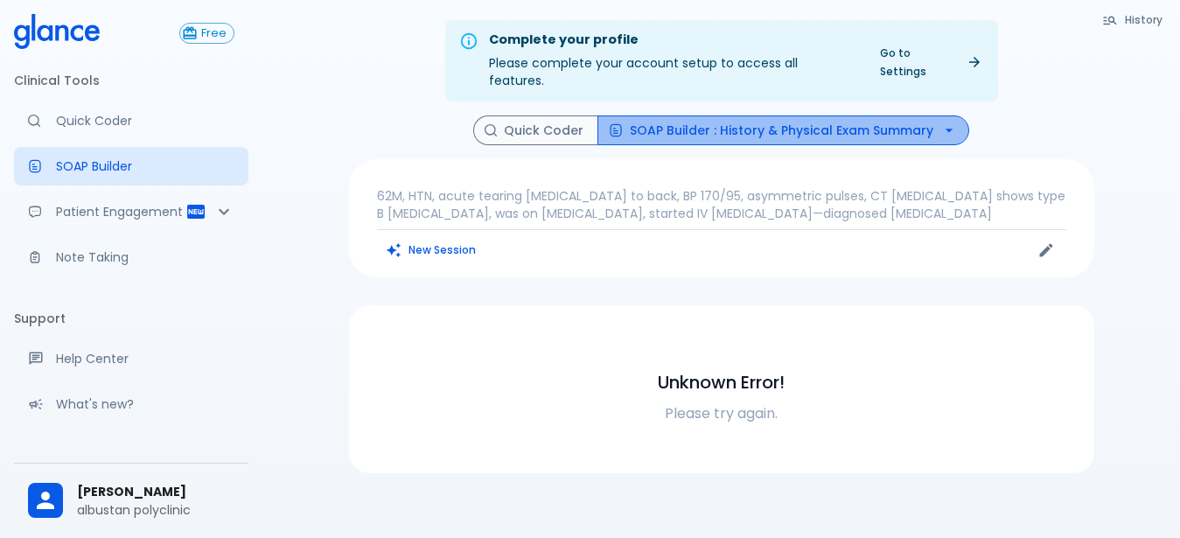
click at [793, 115] on button "SOAP Builder : History & Physical Exam Summary" at bounding box center [784, 130] width 372 height 31
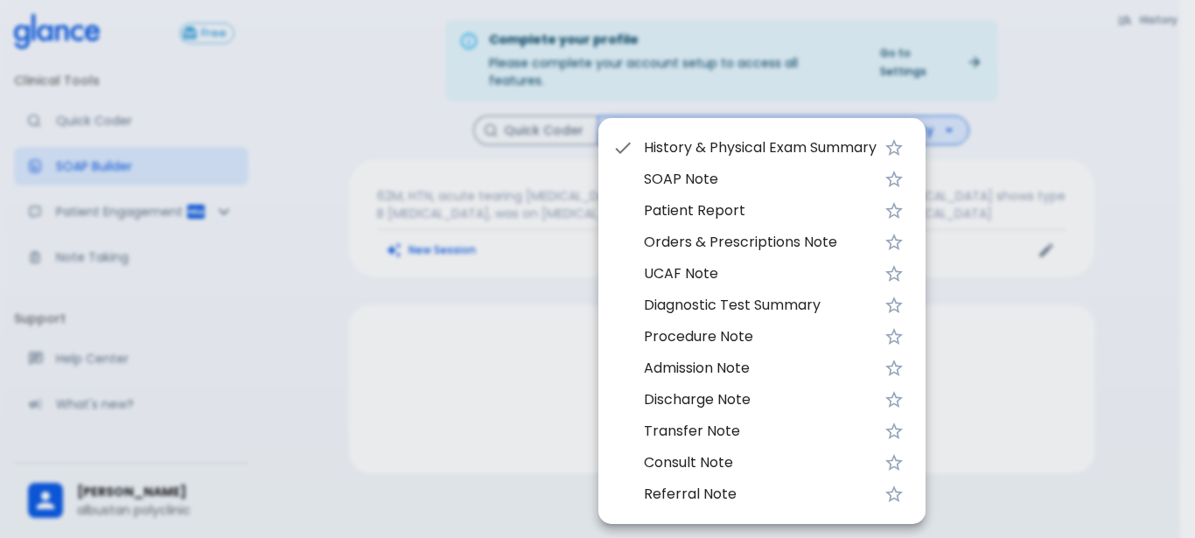
click at [718, 270] on span "UCAF Note" at bounding box center [760, 273] width 233 height 21
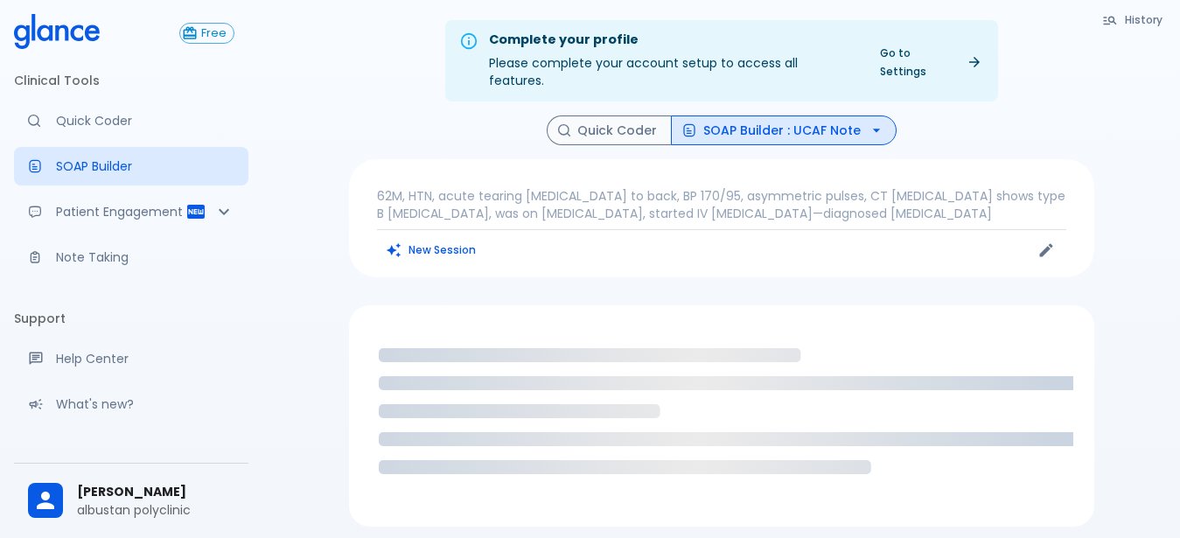
click at [713, 269] on div "History Quick Coder SOAP Builder : UCAF Note 62M, HTN, acute tearing [MEDICAL_D…" at bounding box center [721, 320] width 787 height 411
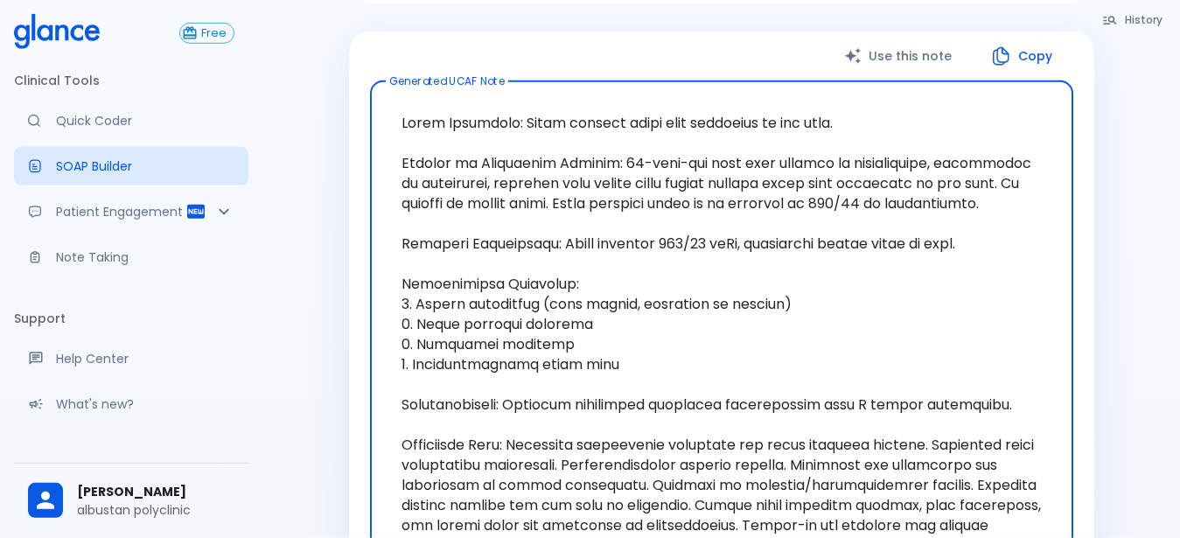
scroll to position [364, 0]
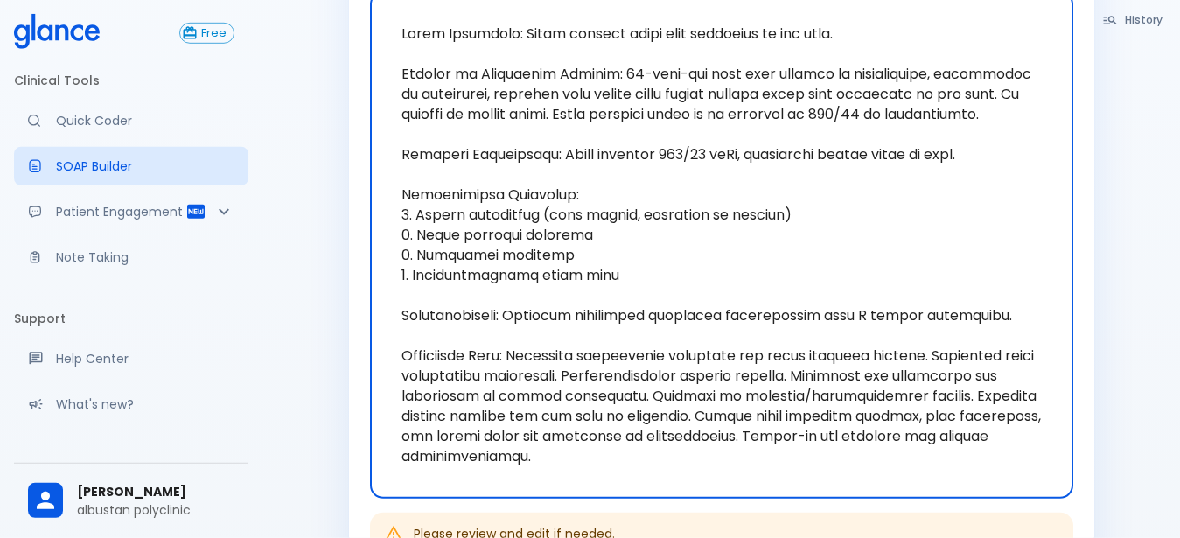
drag, startPoint x: 544, startPoint y: 335, endPoint x: 1061, endPoint y: 402, distance: 521.4
click at [1061, 402] on textarea at bounding box center [721, 245] width 679 height 478
click at [654, 257] on textarea at bounding box center [721, 245] width 679 height 478
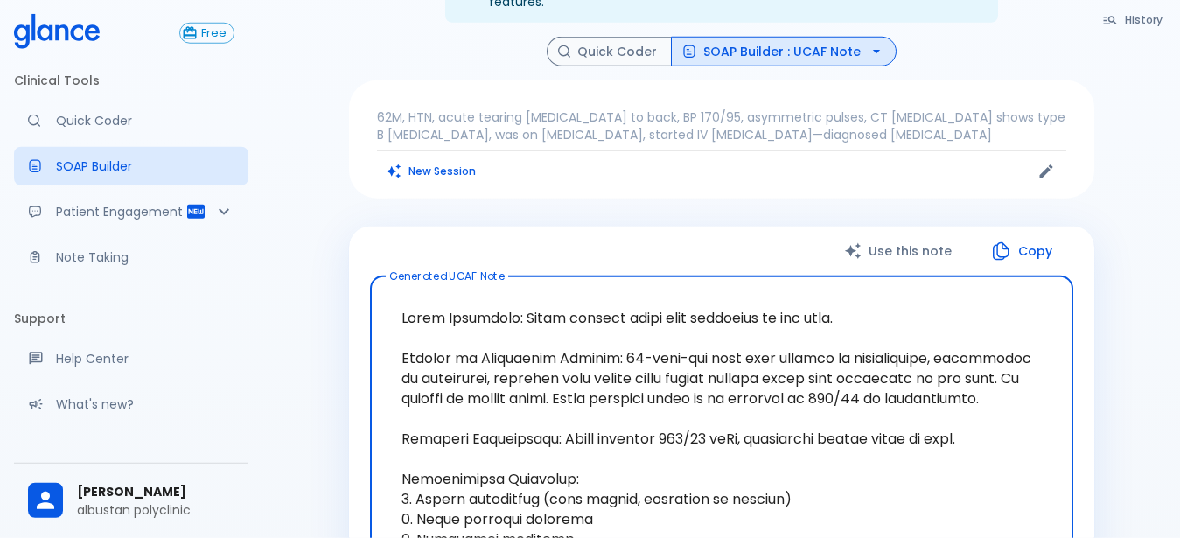
scroll to position [0, 0]
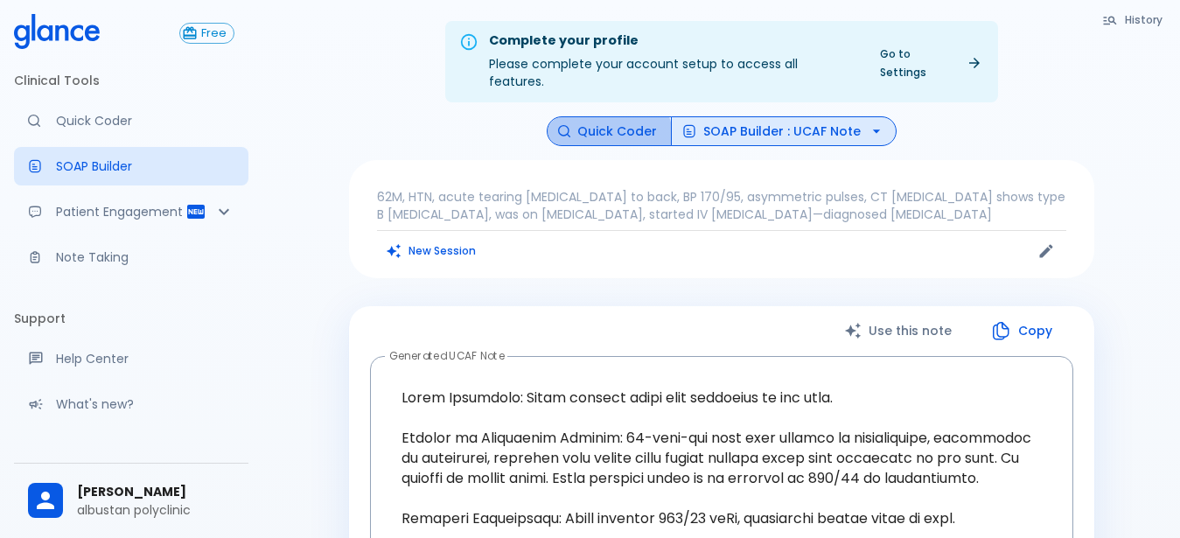
click at [612, 120] on button "Quick Coder" at bounding box center [609, 131] width 125 height 31
